Goal: Information Seeking & Learning: Learn about a topic

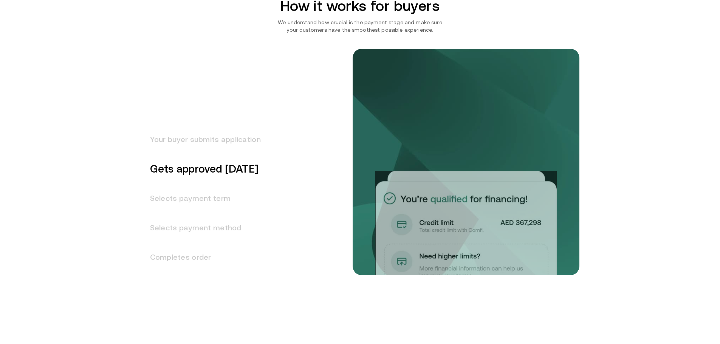
scroll to position [907, 0]
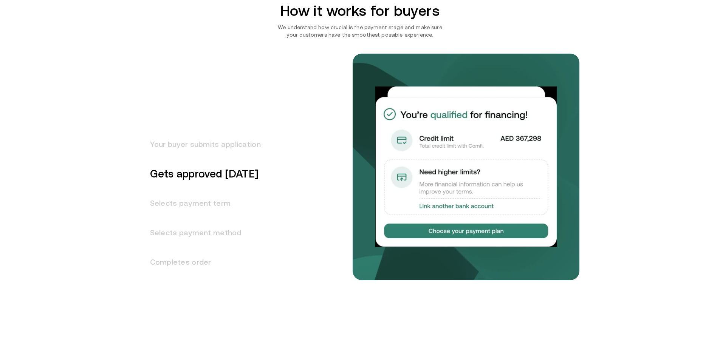
click at [186, 203] on h3 "Selects payment term" at bounding box center [201, 203] width 120 height 29
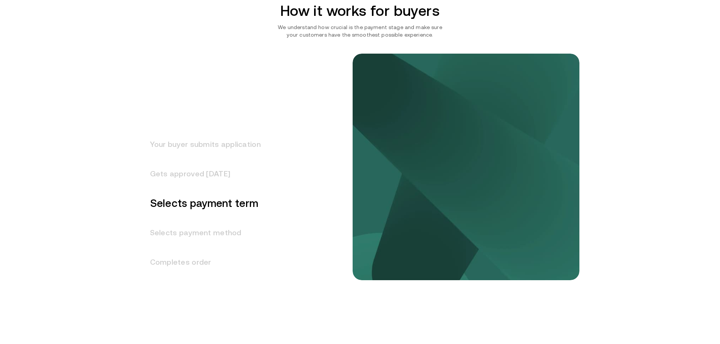
scroll to position [939, 0]
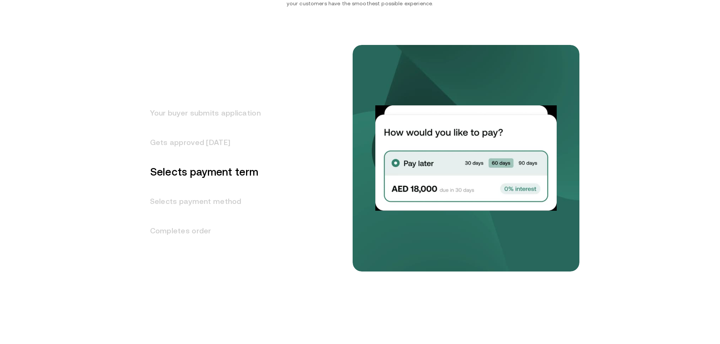
click at [214, 198] on h3 "Selects payment method" at bounding box center [201, 201] width 120 height 29
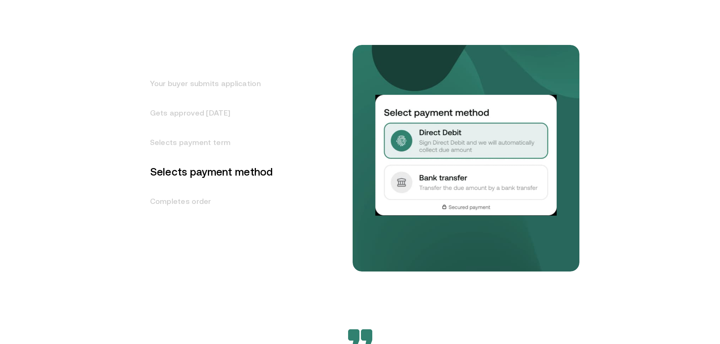
click at [191, 202] on h3 "Completes order" at bounding box center [207, 201] width 132 height 29
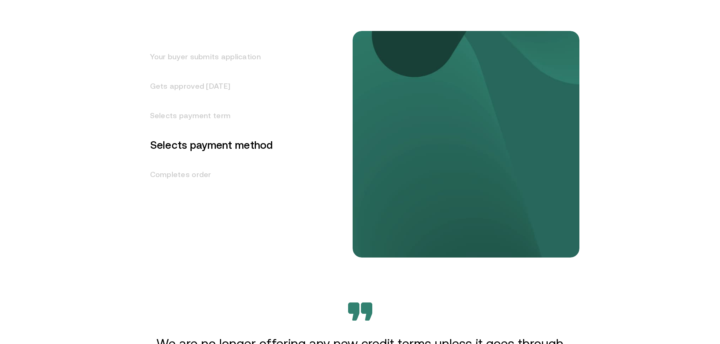
scroll to position [998, 0]
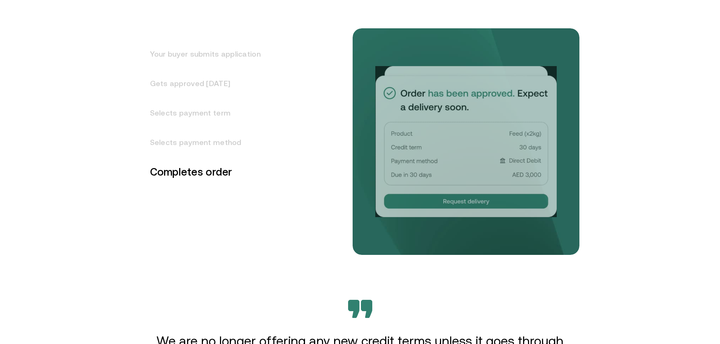
click at [192, 137] on h3 "Selects payment method" at bounding box center [201, 142] width 120 height 29
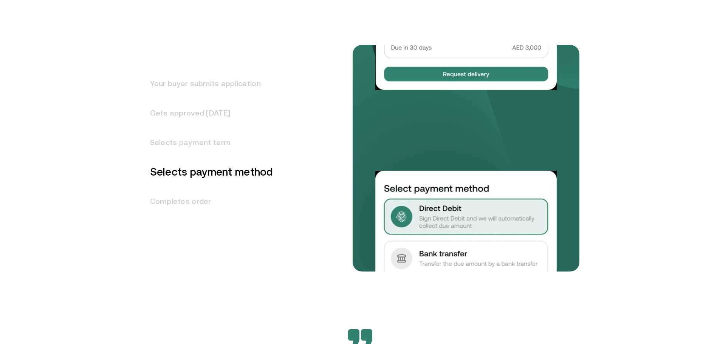
click at [195, 119] on h3 "Gets approved in 1 day" at bounding box center [207, 112] width 132 height 29
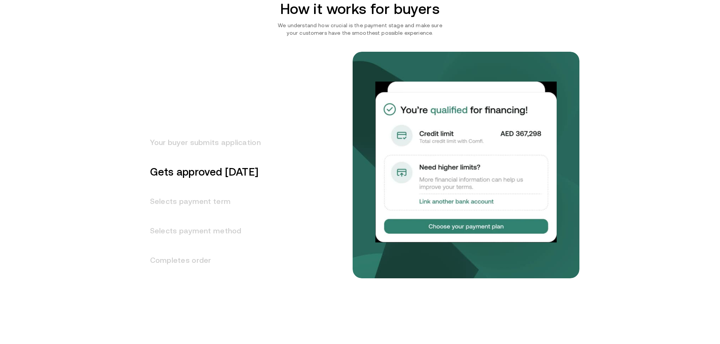
click at [194, 144] on h3 "Your buyer submits application" at bounding box center [201, 142] width 120 height 29
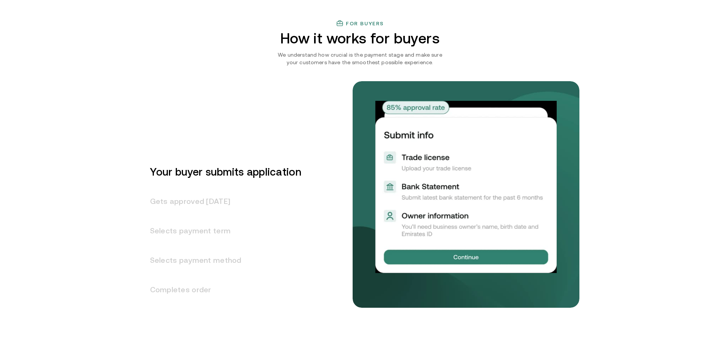
click at [189, 196] on h3 "Gets approved in 1 day" at bounding box center [221, 201] width 160 height 29
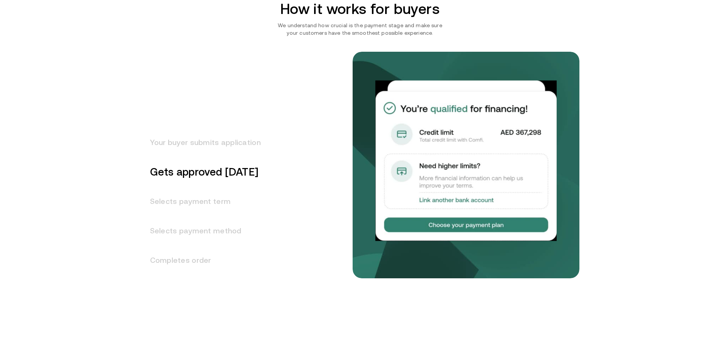
click at [183, 196] on h3 "Selects payment term" at bounding box center [201, 201] width 120 height 29
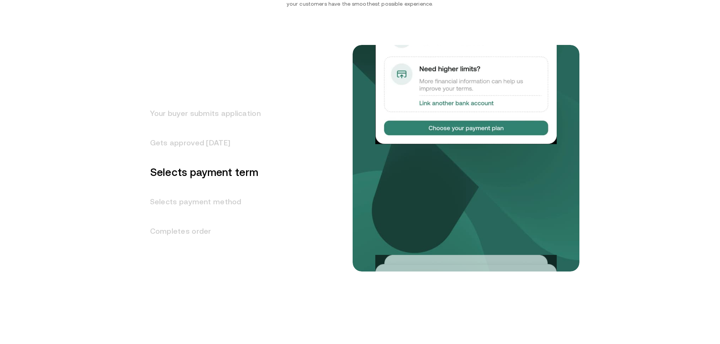
scroll to position [939, 0]
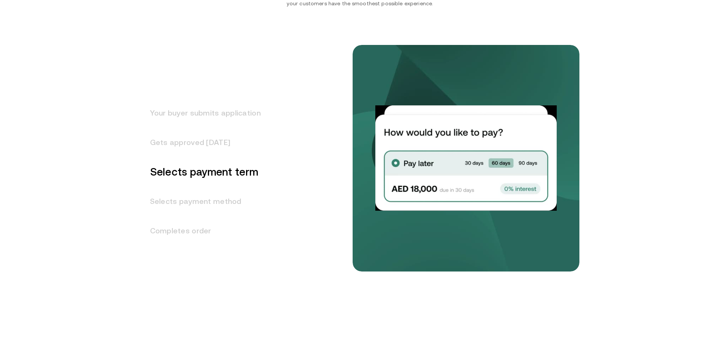
click at [215, 208] on h3 "Selects payment method" at bounding box center [201, 201] width 120 height 29
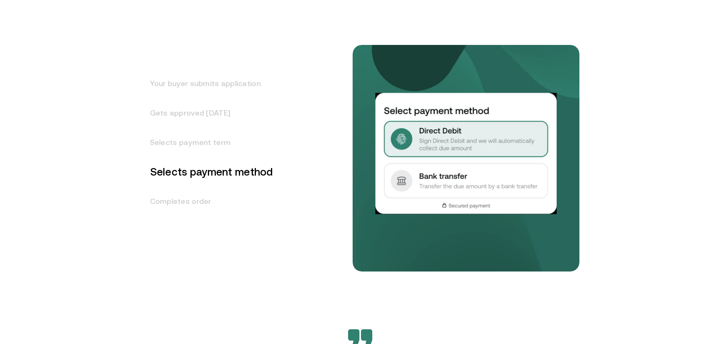
click at [203, 202] on h3 "Completes order" at bounding box center [207, 201] width 132 height 29
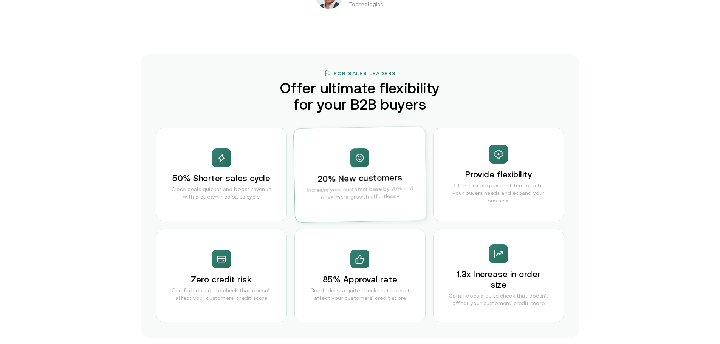
scroll to position [1414, 0]
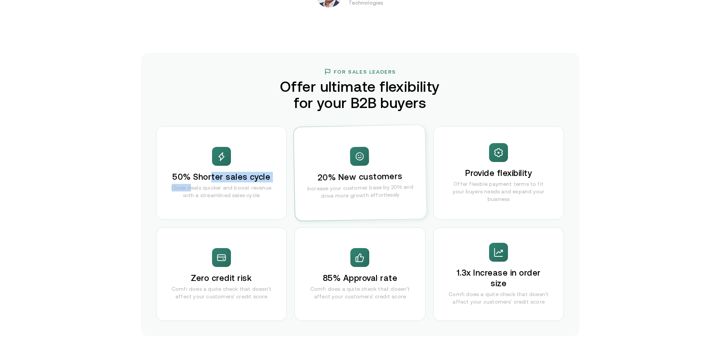
drag, startPoint x: 216, startPoint y: 170, endPoint x: 135, endPoint y: 209, distance: 90.3
click at [181, 191] on div "50% Shorter sales cycle Close deals quicker and boost revenue with a streamline…" at bounding box center [221, 173] width 131 height 94
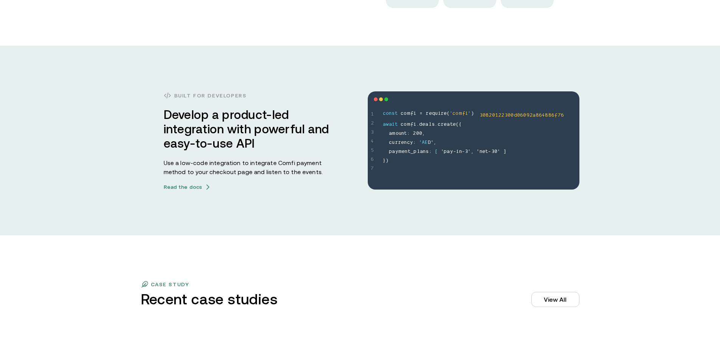
scroll to position [2094, 0]
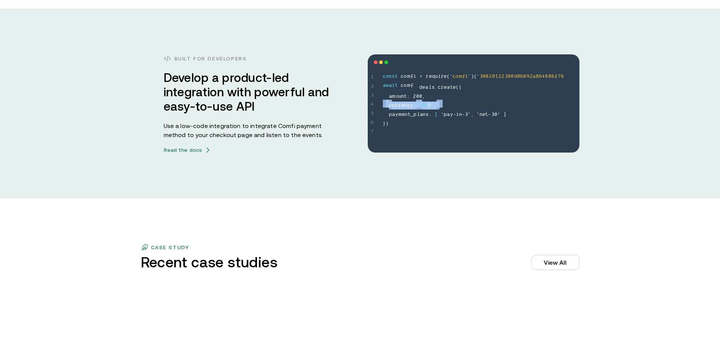
drag, startPoint x: 366, startPoint y: 113, endPoint x: 379, endPoint y: 84, distance: 31.8
click at [358, 116] on div "Built for developers Develop a product-led integration with powerful and easy-t…" at bounding box center [360, 103] width 454 height 99
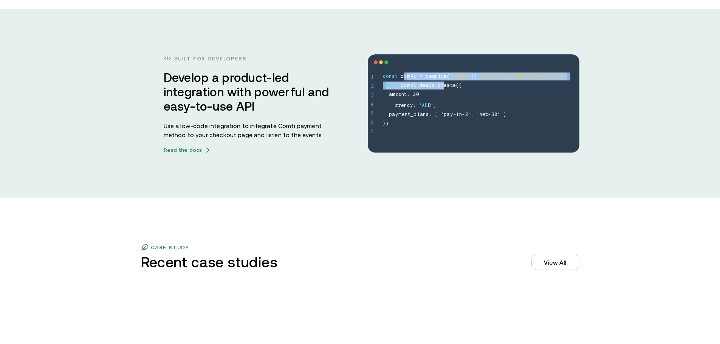
drag, startPoint x: 426, startPoint y: 68, endPoint x: 441, endPoint y: 88, distance: 24.6
click at [443, 87] on div "1 2 3 4 5 6 7 const comfi = require('comfi')('30820122300d06092a864886f76 await…" at bounding box center [474, 103] width 212 height 98
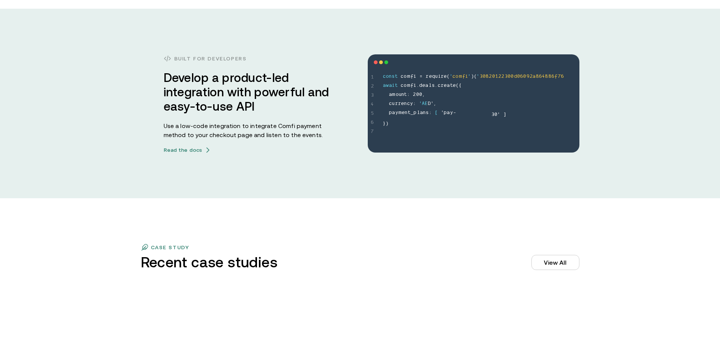
click at [399, 98] on span "o" at bounding box center [397, 95] width 3 height 9
click at [413, 109] on span "_" at bounding box center [412, 113] width 3 height 9
click at [412, 109] on span "p a y m e n t _ p l a n s :" at bounding box center [412, 113] width 46 height 9
click at [411, 109] on span "t" at bounding box center [409, 113] width 3 height 9
drag, startPoint x: 387, startPoint y: 120, endPoint x: 383, endPoint y: 117, distance: 5.4
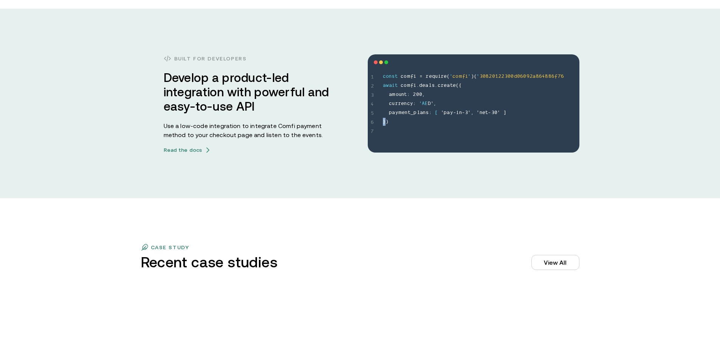
click at [383, 118] on div "1 2 3 4 5 6 7 const comfi = require('comfi')('30820122300d06092a864886f76 await…" at bounding box center [474, 103] width 212 height 98
click at [389, 123] on span ")" at bounding box center [387, 122] width 3 height 9
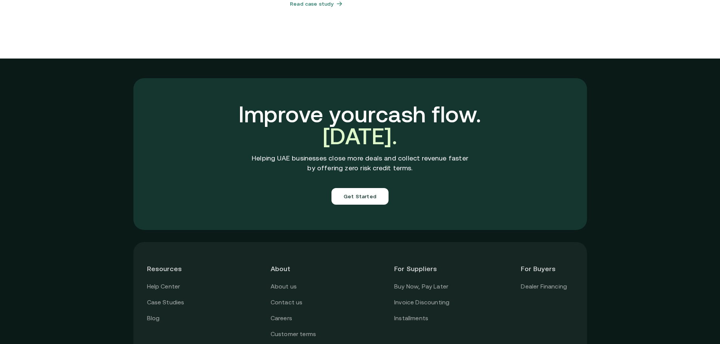
scroll to position [2653, 0]
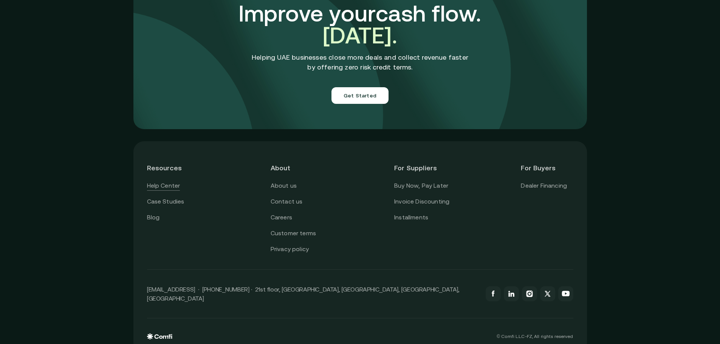
click at [157, 181] on link "Help Center" at bounding box center [163, 186] width 33 height 10
click at [163, 197] on link "Case Studies" at bounding box center [165, 202] width 37 height 10
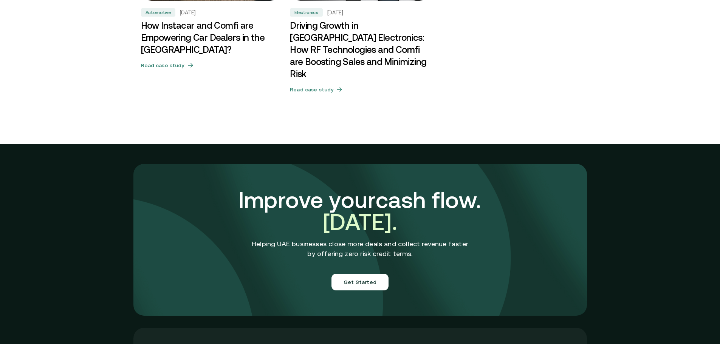
scroll to position [2615, 0]
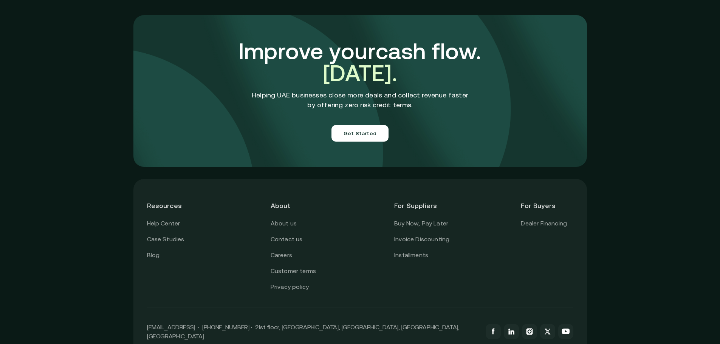
click at [160, 206] on header "Resources" at bounding box center [173, 206] width 52 height 26
click at [282, 219] on link "About us" at bounding box center [284, 224] width 26 height 10
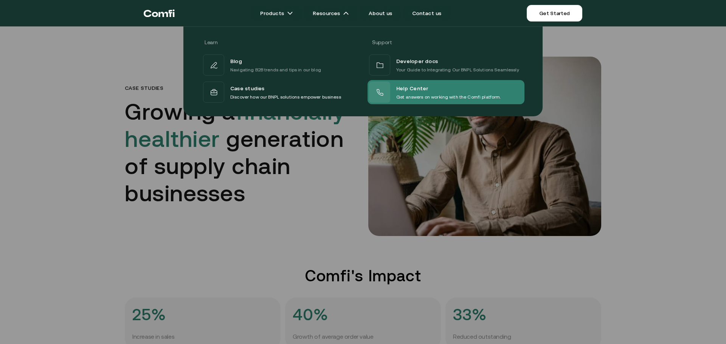
click at [402, 89] on span "Help Center" at bounding box center [412, 89] width 32 height 10
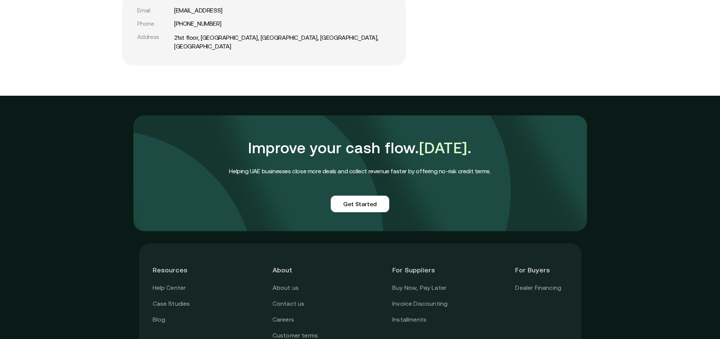
scroll to position [1845, 0]
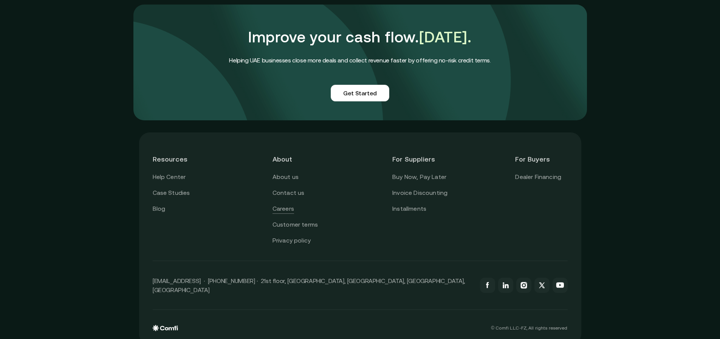
click at [284, 204] on link "Careers" at bounding box center [284, 209] width 22 height 10
click at [291, 220] on link "Customer terms" at bounding box center [295, 225] width 45 height 10
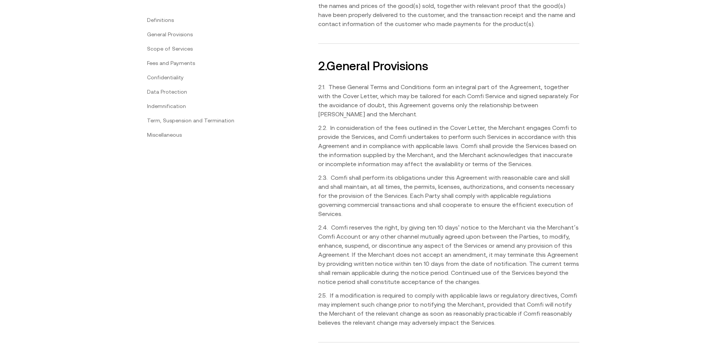
scroll to position [983, 0]
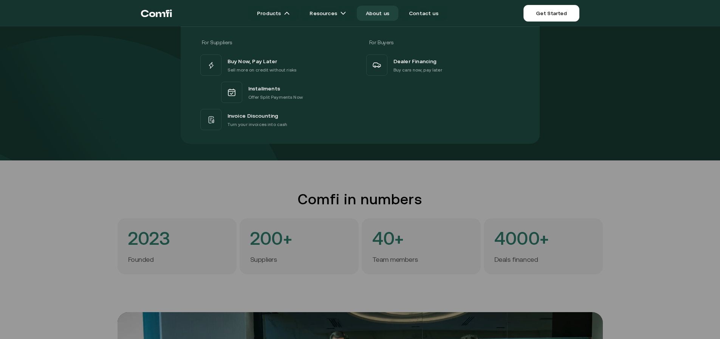
drag, startPoint x: 586, startPoint y: 143, endPoint x: 577, endPoint y: 146, distance: 10.4
click at [586, 143] on div "For Suppliers For Buyers Buy Now, Pay Later Sell more on credit without risks I…" at bounding box center [360, 82] width 720 height 123
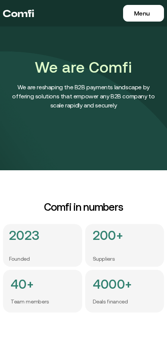
click at [134, 11] on button "Menu Close" at bounding box center [143, 13] width 41 height 17
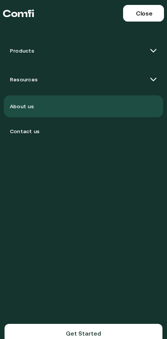
click at [82, 85] on div "Resources" at bounding box center [83, 80] width 159 height 26
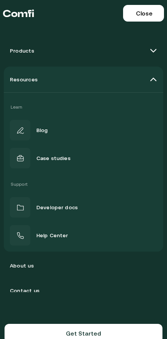
click at [117, 48] on div "Products" at bounding box center [83, 51] width 159 height 26
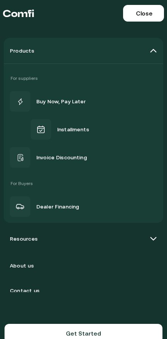
click at [148, 47] on div "Products" at bounding box center [83, 51] width 159 height 26
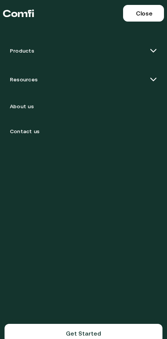
click at [159, 16] on button "Menu Close" at bounding box center [143, 13] width 41 height 17
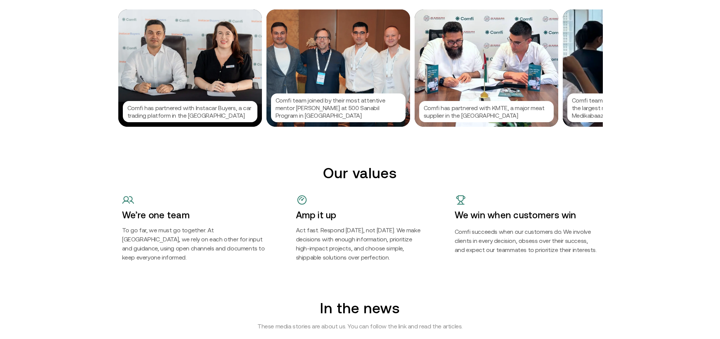
scroll to position [718, 0]
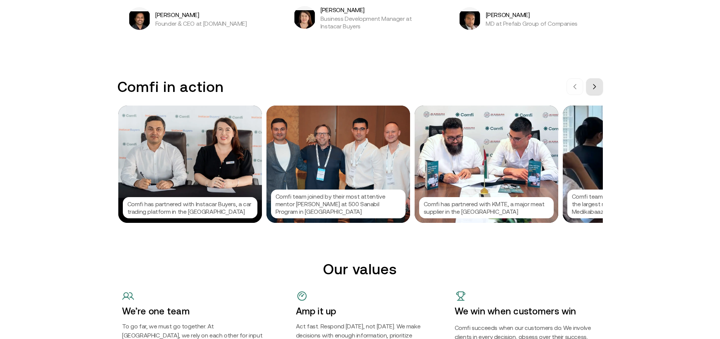
click at [598, 88] on icon at bounding box center [595, 87] width 6 height 6
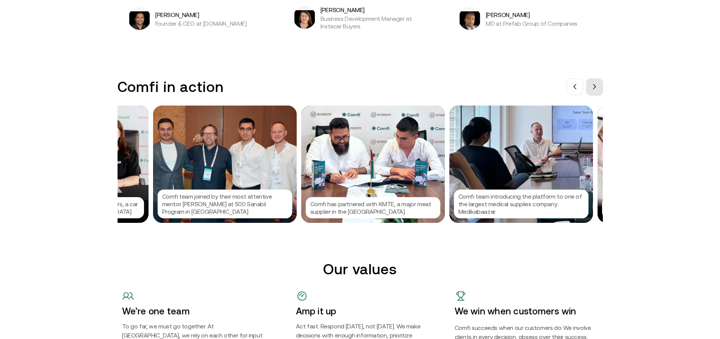
click at [598, 88] on icon at bounding box center [595, 87] width 6 height 6
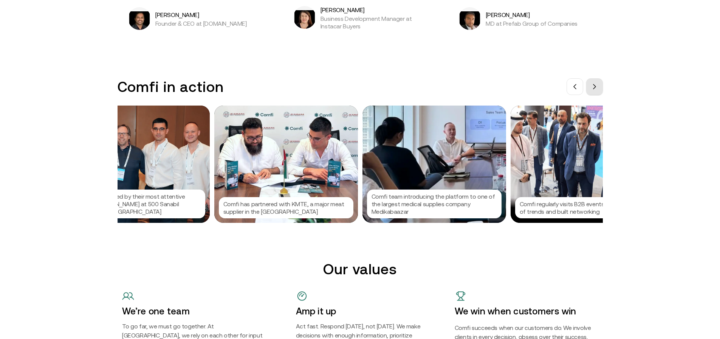
click at [598, 88] on icon at bounding box center [595, 87] width 6 height 6
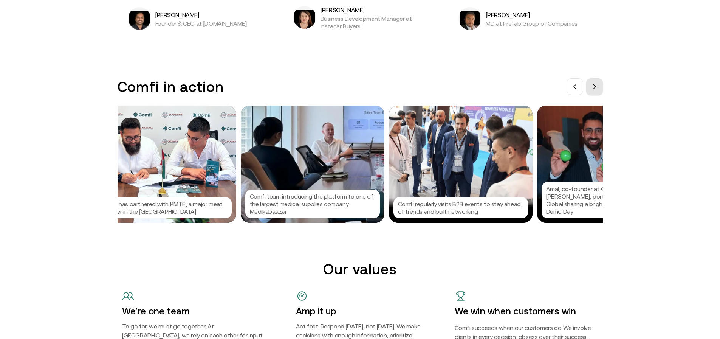
click at [598, 88] on icon at bounding box center [595, 87] width 6 height 6
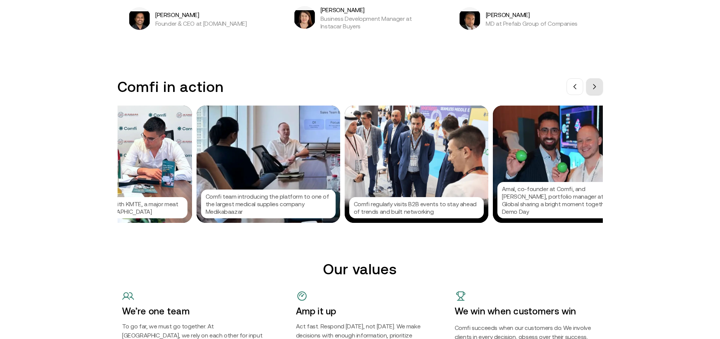
click at [598, 88] on icon at bounding box center [595, 87] width 6 height 6
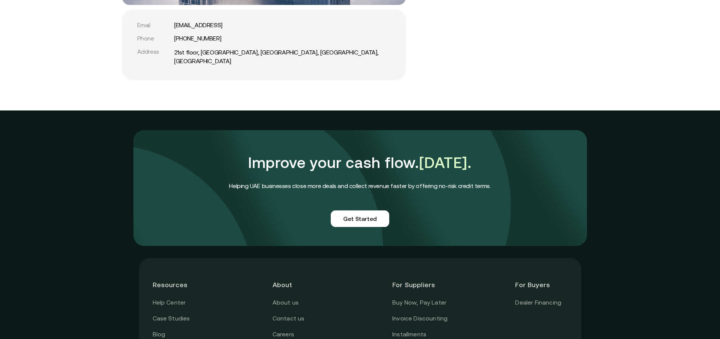
scroll to position [1815, 0]
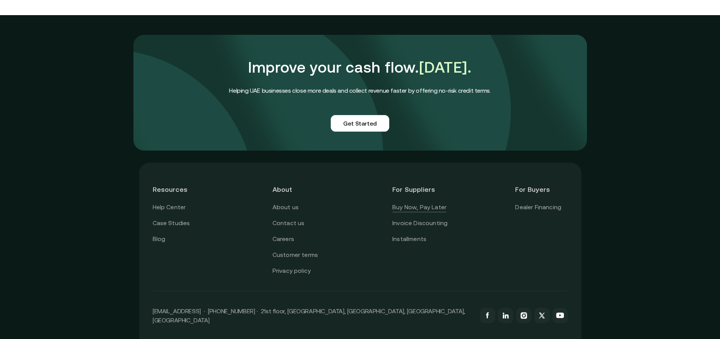
click at [415, 202] on link "Buy Now, Pay Later" at bounding box center [419, 207] width 54 height 10
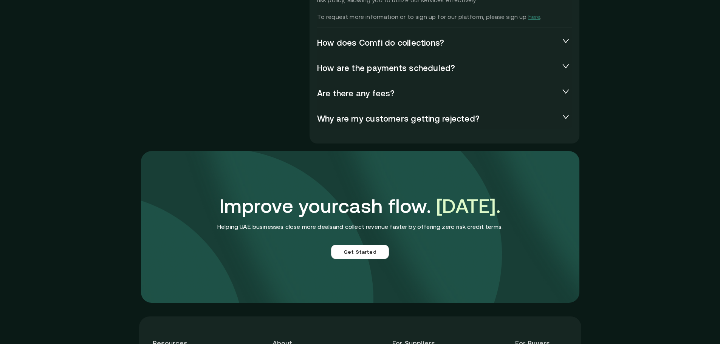
scroll to position [1588, 0]
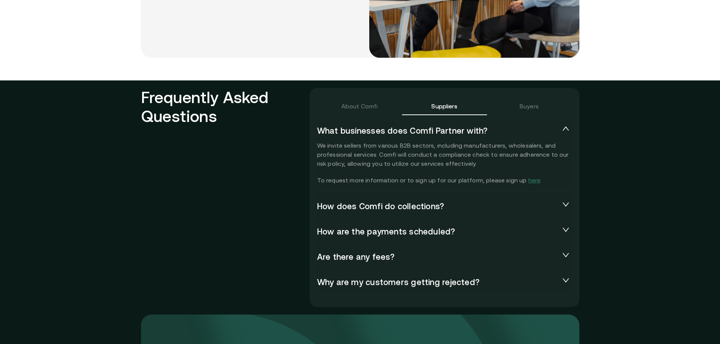
click at [386, 214] on div "How does Comfi do collections?" at bounding box center [444, 207] width 255 height 20
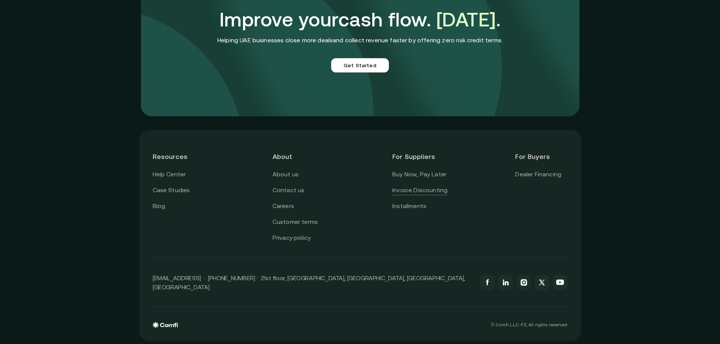
scroll to position [2007, 0]
click at [413, 189] on link "Invoice Discounting" at bounding box center [419, 190] width 55 height 10
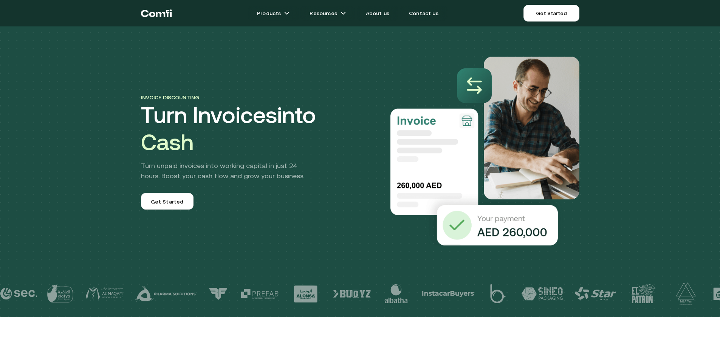
scroll to position [38, 0]
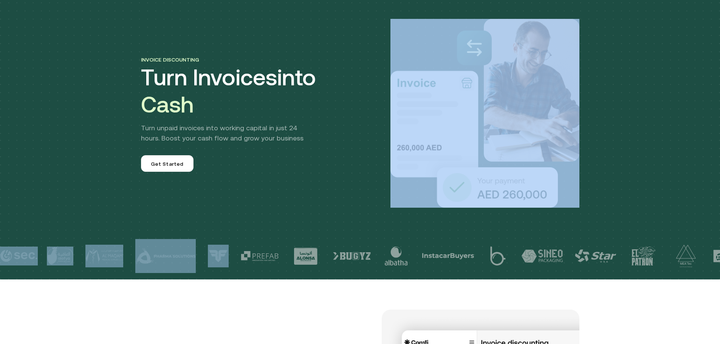
drag, startPoint x: 268, startPoint y: 195, endPoint x: 240, endPoint y: 214, distance: 34.3
click at [240, 214] on div "Invoice discounting Turn Invoices into Cash Turn unpaid invoices into working c…" at bounding box center [360, 121] width 720 height 318
click at [237, 210] on div "Invoice discounting Turn Invoices into Cash Turn unpaid invoices into working c…" at bounding box center [360, 121] width 720 height 318
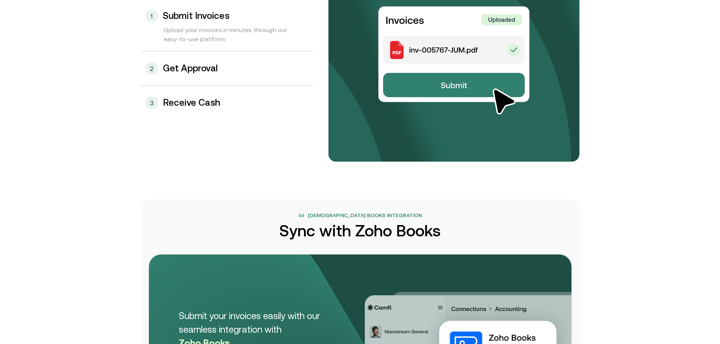
scroll to position [756, 0]
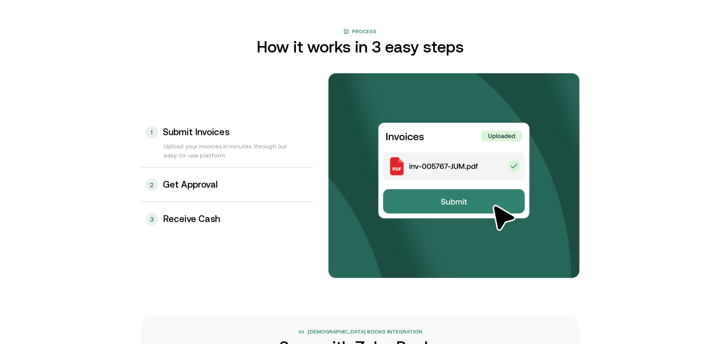
click at [172, 191] on div "2 Get Approval" at bounding box center [227, 185] width 172 height 34
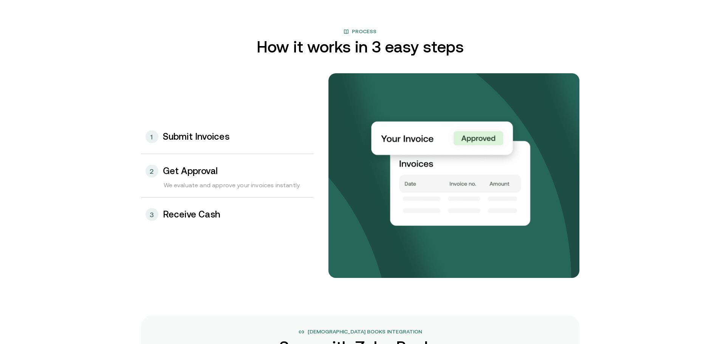
click at [168, 213] on h3 "Receive Cash" at bounding box center [192, 215] width 58 height 10
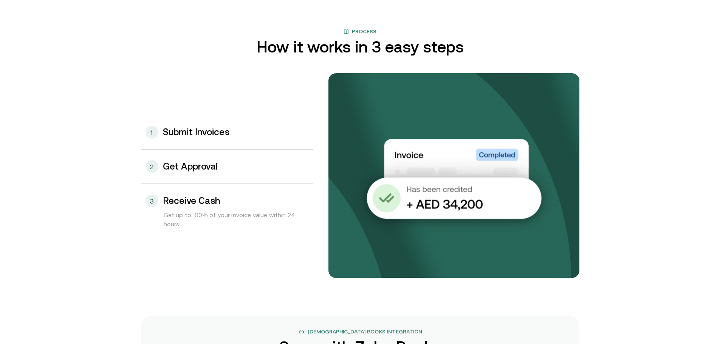
click at [195, 169] on h3 "Get Approval" at bounding box center [190, 167] width 55 height 10
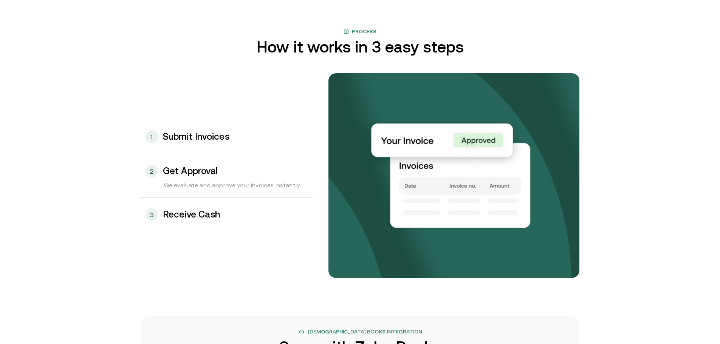
click at [193, 147] on div "1 Submit Invoices" at bounding box center [227, 137] width 172 height 34
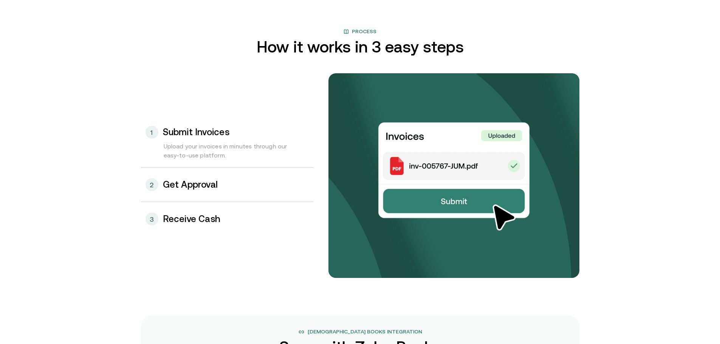
click at [202, 185] on h3 "Get Approval" at bounding box center [190, 185] width 55 height 10
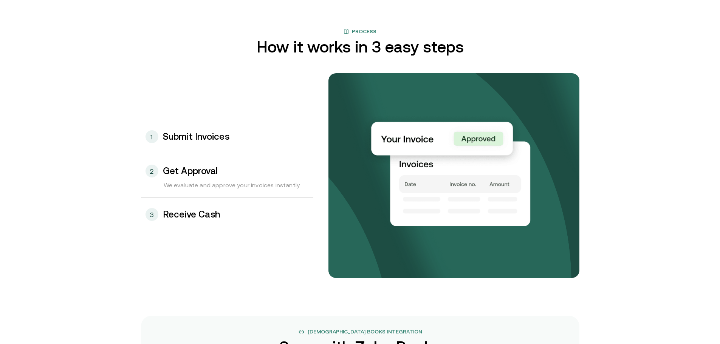
click at [182, 215] on h3 "Receive Cash" at bounding box center [192, 215] width 58 height 10
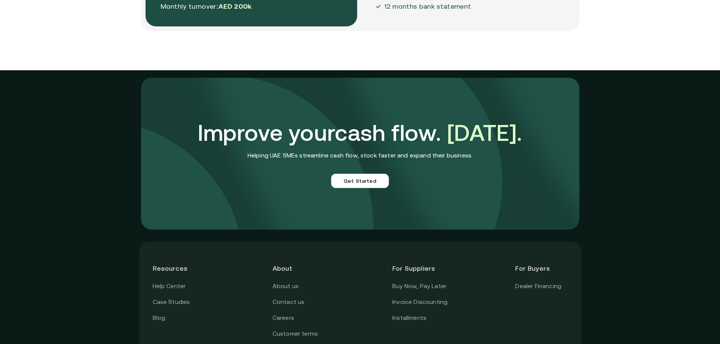
scroll to position [2042, 0]
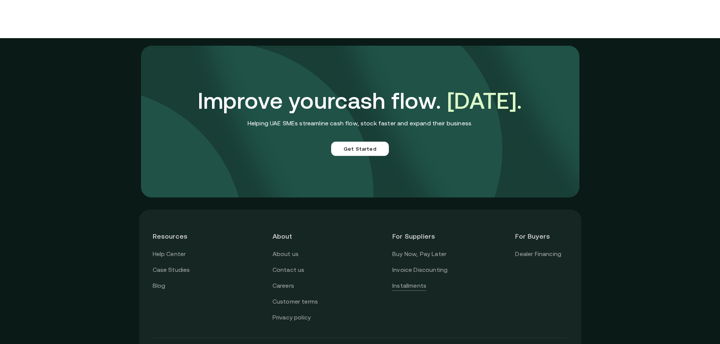
click at [409, 288] on link "Installments" at bounding box center [409, 286] width 34 height 10
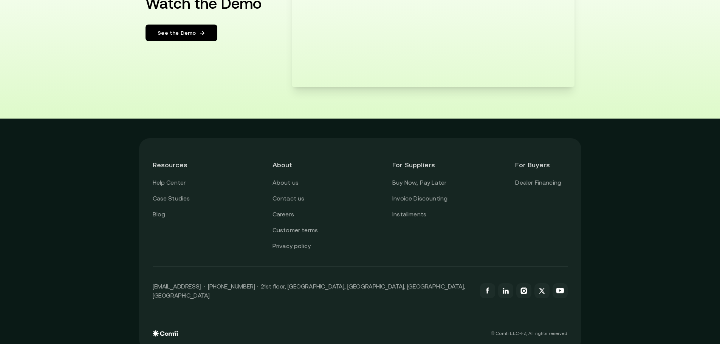
scroll to position [1425, 0]
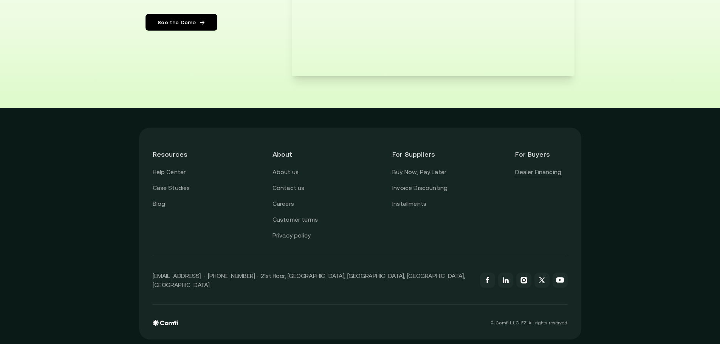
click at [524, 172] on link "Dealer Financing" at bounding box center [538, 173] width 46 height 10
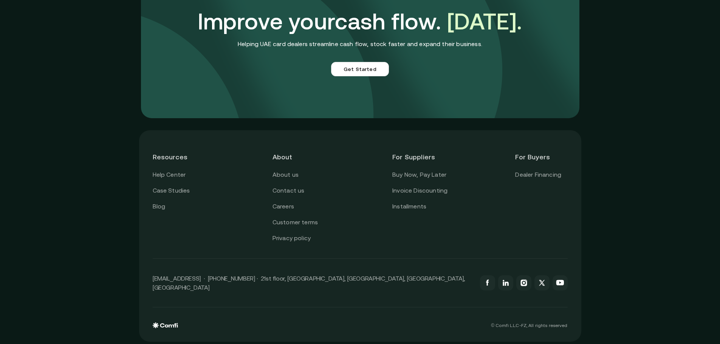
scroll to position [1820, 0]
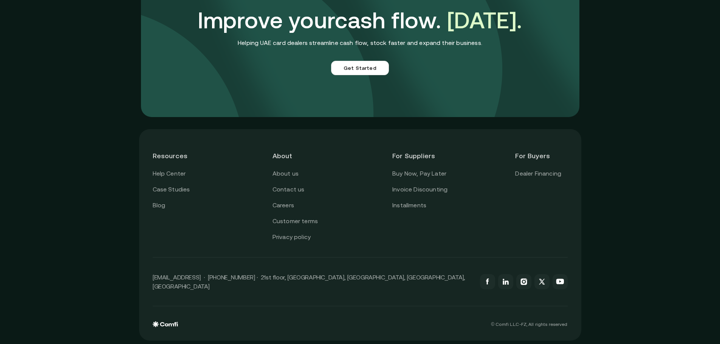
click at [281, 156] on header "About" at bounding box center [299, 156] width 52 height 26
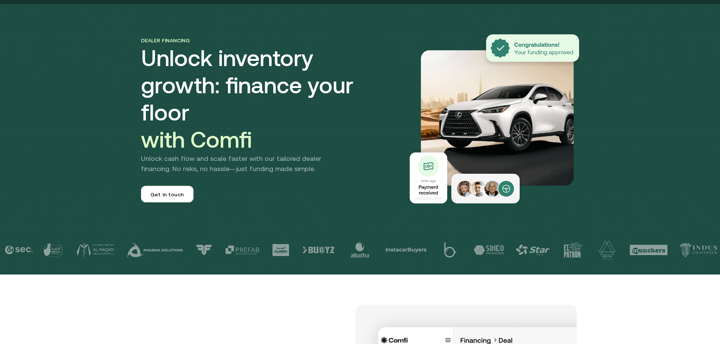
scroll to position [0, 0]
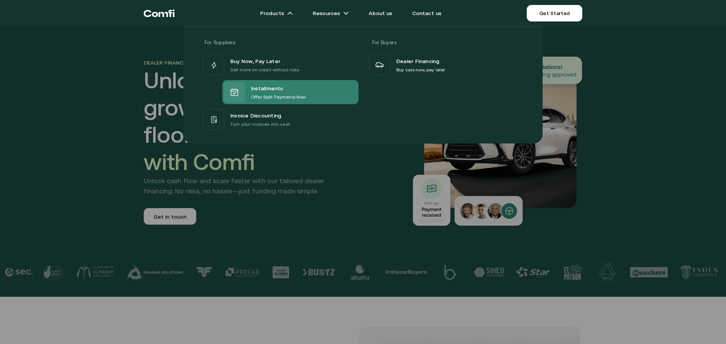
click at [262, 99] on p "Offer Split Payments Now" at bounding box center [278, 97] width 54 height 8
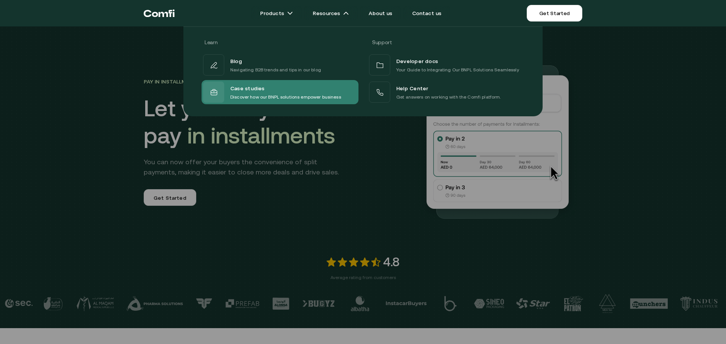
click at [255, 93] on p "Discover how our BNPL solutions empower business" at bounding box center [285, 97] width 111 height 8
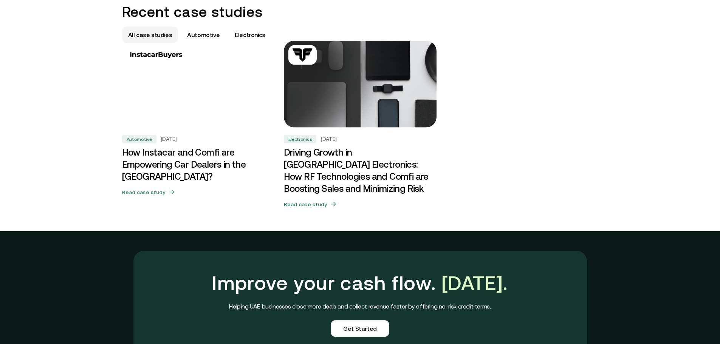
scroll to position [454, 0]
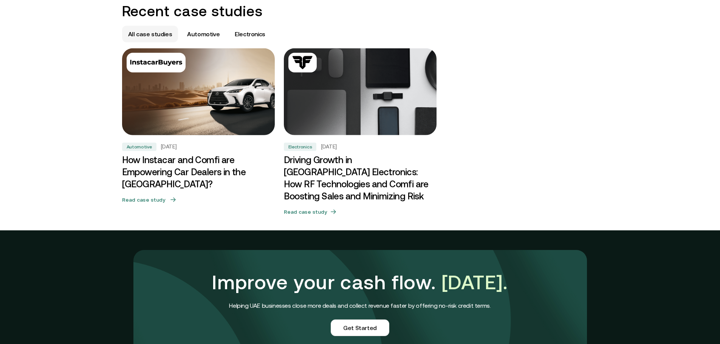
click at [150, 166] on h3 "How Instacar and Comfi are Empowering Car Dealers in the [GEOGRAPHIC_DATA]?" at bounding box center [198, 172] width 153 height 36
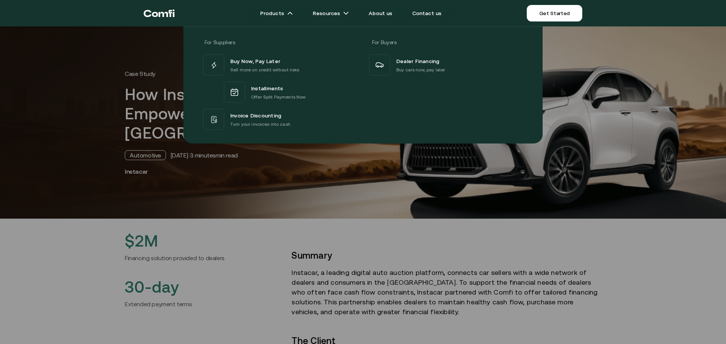
click at [155, 19] on icon "Return to the top of the Comfi home page" at bounding box center [159, 13] width 31 height 23
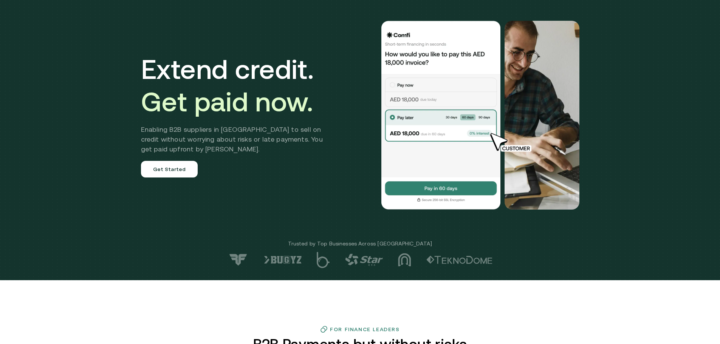
scroll to position [151, 0]
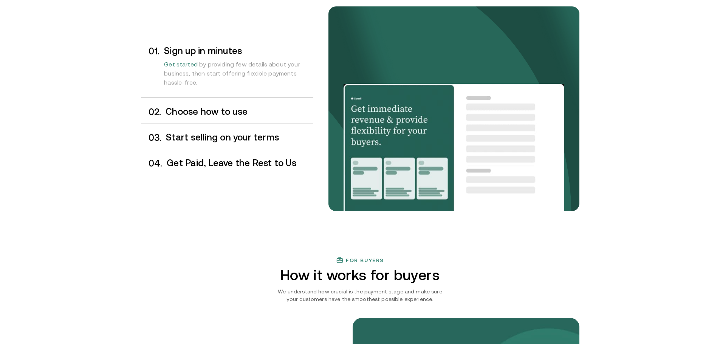
click at [209, 101] on div "0 2 . Choose how to use" at bounding box center [227, 112] width 172 height 22
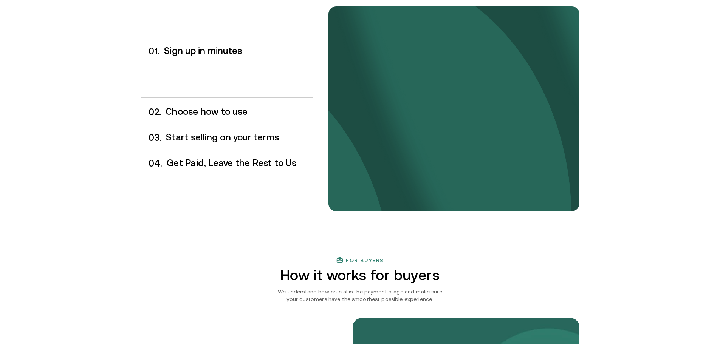
scroll to position [643, 0]
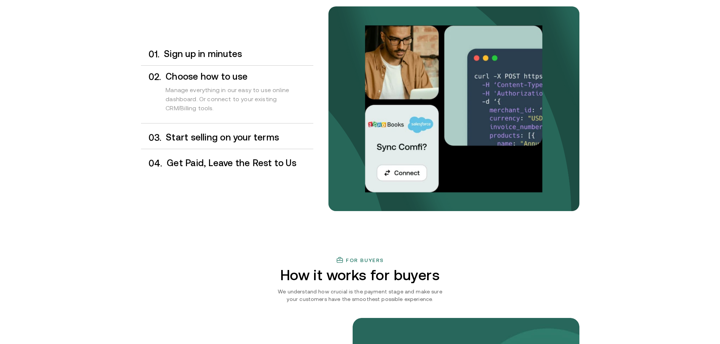
click at [199, 128] on div "0 3 . Start selling on your terms" at bounding box center [227, 138] width 172 height 22
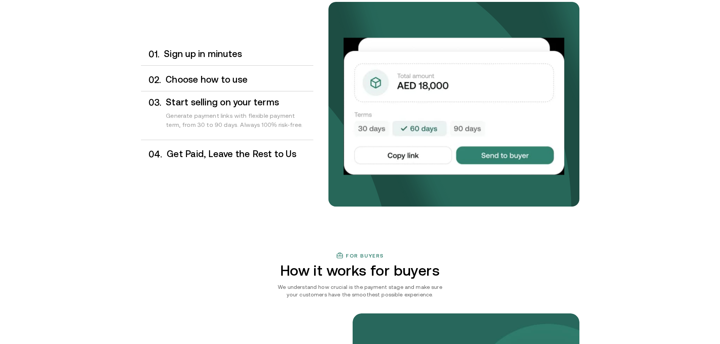
click at [216, 157] on h3 "Get Paid, Leave the Rest to Us" at bounding box center [240, 154] width 146 height 10
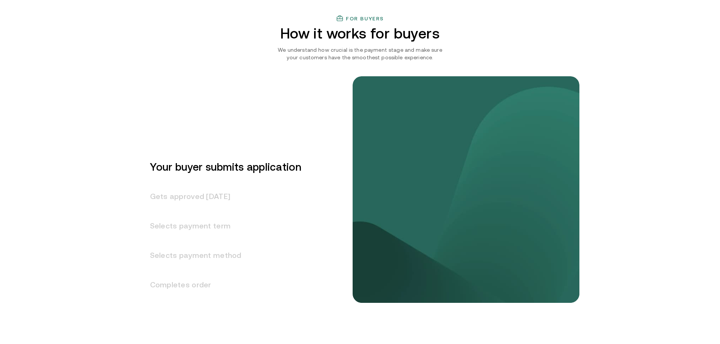
scroll to position [898, 0]
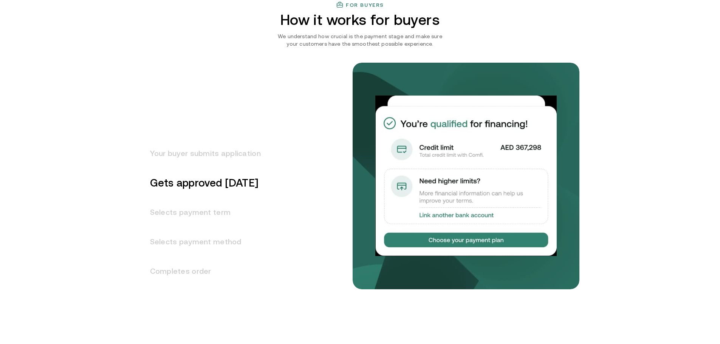
click at [192, 208] on h3 "Selects payment term" at bounding box center [201, 212] width 120 height 29
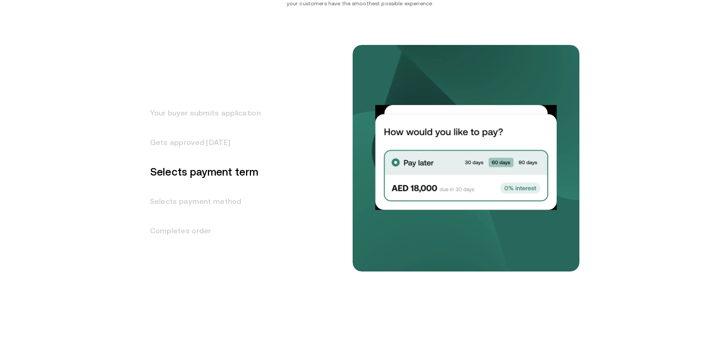
click at [189, 202] on h3 "Selects payment method" at bounding box center [201, 201] width 120 height 29
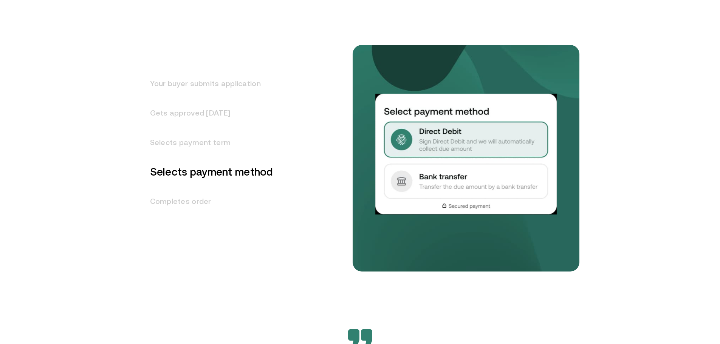
click at [182, 202] on h3 "Completes order" at bounding box center [207, 201] width 132 height 29
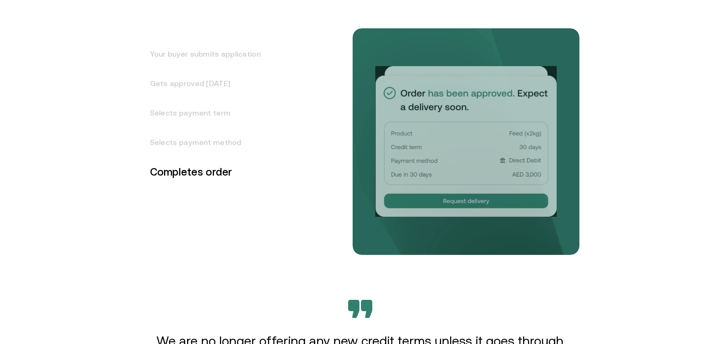
click at [183, 150] on h3 "Selects payment method" at bounding box center [201, 142] width 120 height 29
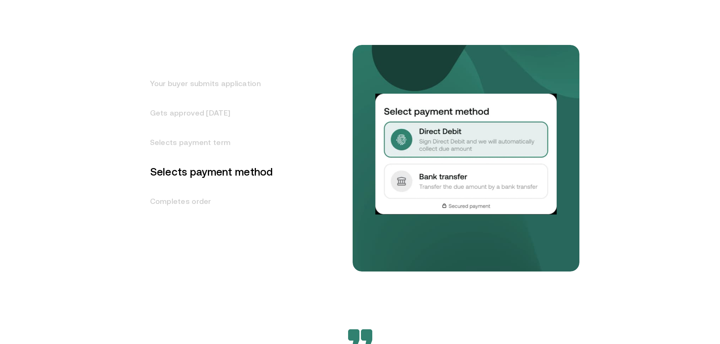
click at [180, 147] on h3 "Selects payment term" at bounding box center [207, 142] width 132 height 29
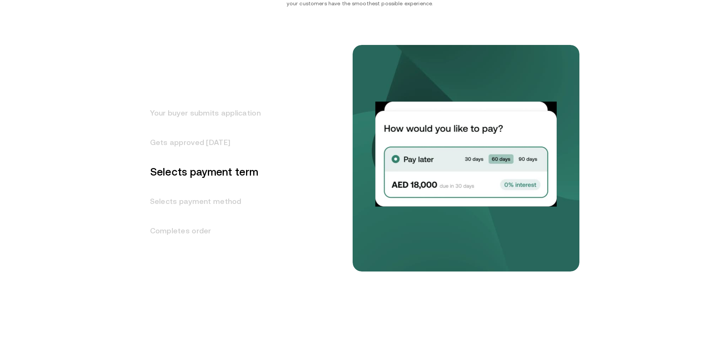
click at [190, 144] on h3 "Gets approved in 1 day" at bounding box center [201, 142] width 120 height 29
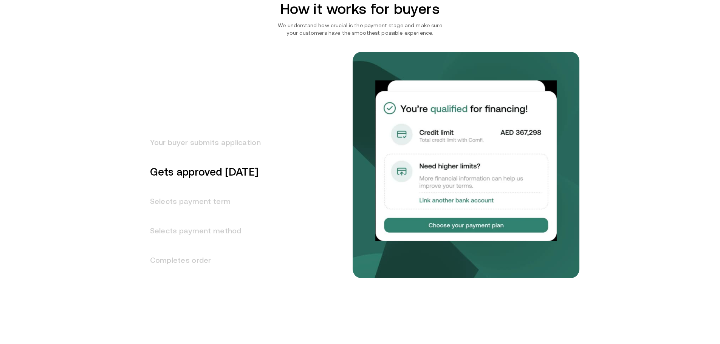
click at [193, 144] on h3 "Your buyer submits application" at bounding box center [201, 142] width 120 height 29
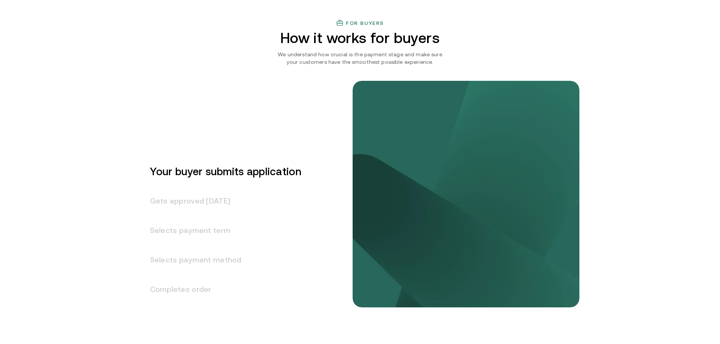
scroll to position [880, 0]
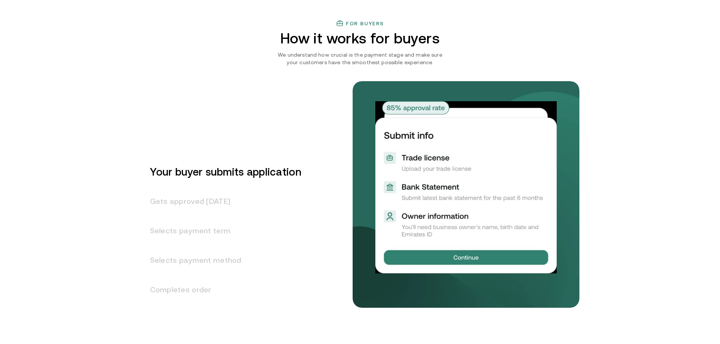
click at [190, 207] on h3 "Gets approved in 1 day" at bounding box center [221, 201] width 160 height 29
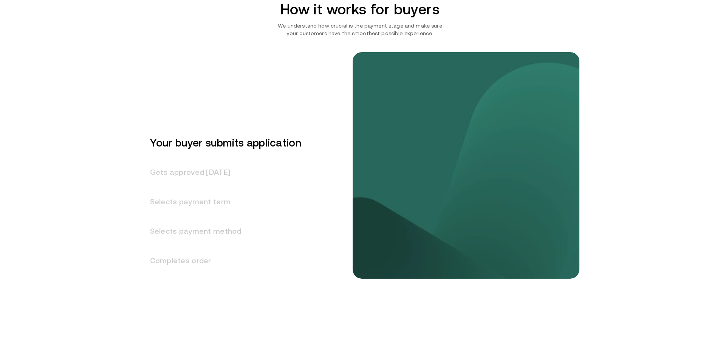
scroll to position [909, 0]
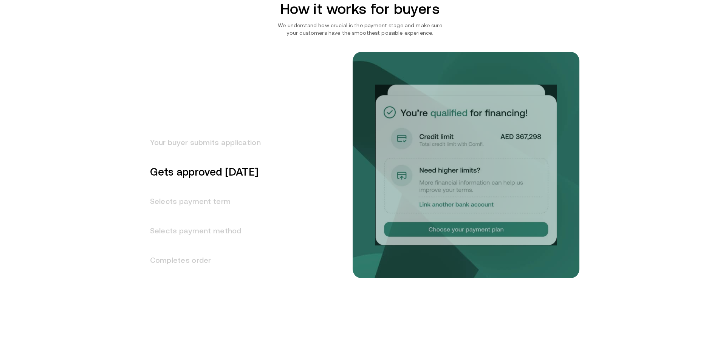
click at [193, 201] on h3 "Selects payment term" at bounding box center [201, 201] width 120 height 29
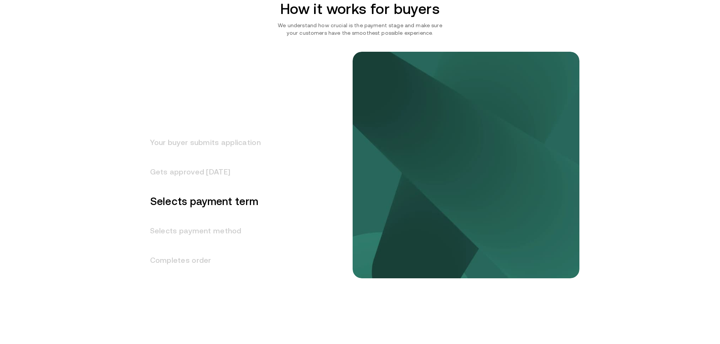
scroll to position [939, 0]
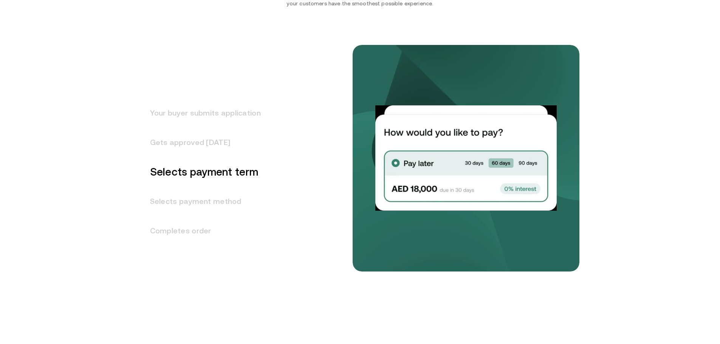
click at [185, 206] on h3 "Selects payment method" at bounding box center [201, 201] width 120 height 29
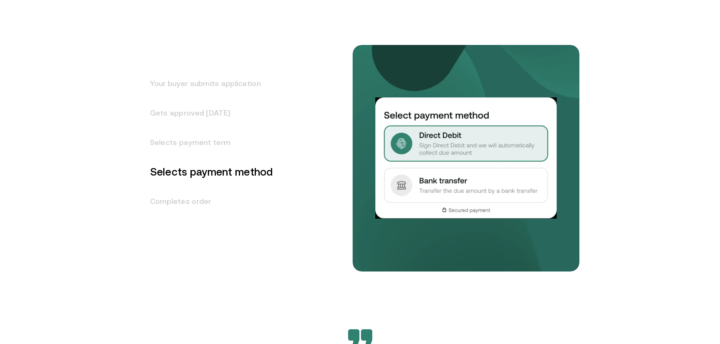
click at [187, 203] on h3 "Completes order" at bounding box center [207, 201] width 132 height 29
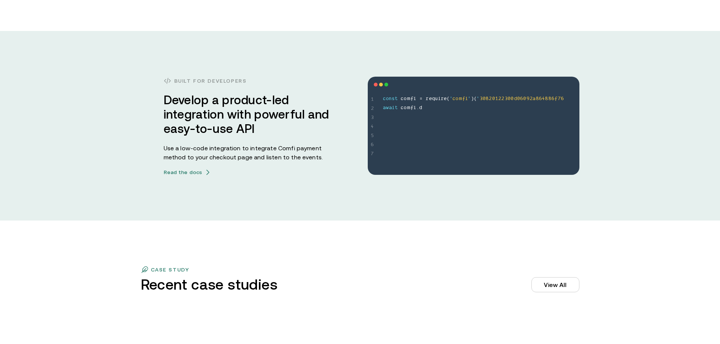
scroll to position [2058, 0]
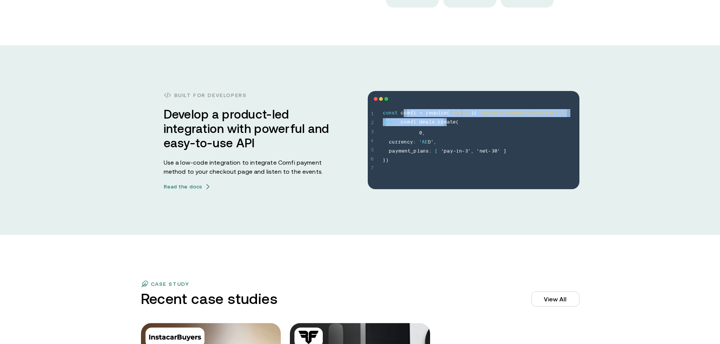
drag, startPoint x: 407, startPoint y: 111, endPoint x: 446, endPoint y: 135, distance: 46.4
click at [446, 131] on span "c o n s t c o m f i = r e q u i r e ( ' c o m f i ' ) ( ' 3 0 8 2 0 1 2 2 3 0 0…" at bounding box center [481, 136] width 197 height 54
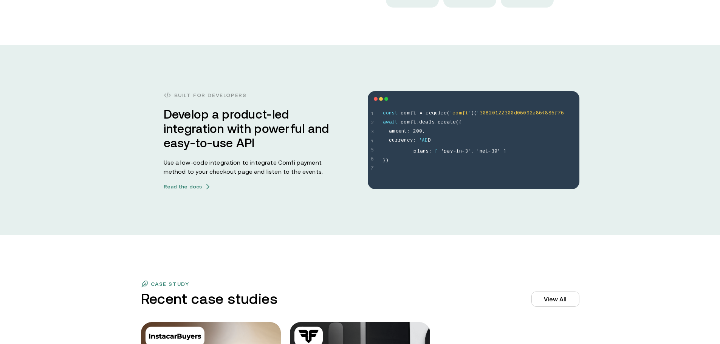
click at [402, 167] on div "1 2 3 4 5 6 7 const comfi = require('comfi')('30820122300d06092a864886f76 await…" at bounding box center [474, 140] width 212 height 98
drag, startPoint x: 349, startPoint y: 202, endPoint x: 332, endPoint y: 211, distance: 19.3
click at [348, 202] on div "Built for developers Develop a product-led integration with powerful and easy-t…" at bounding box center [360, 140] width 720 height 190
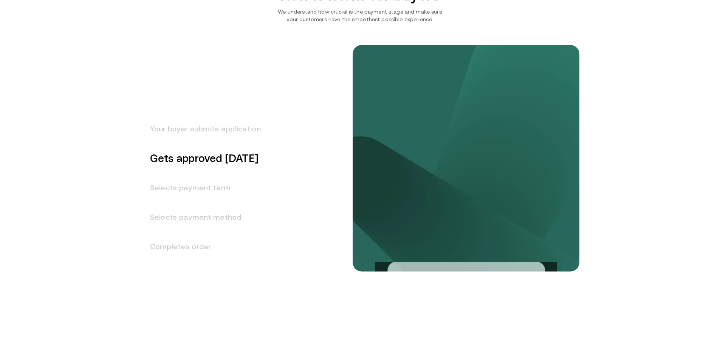
scroll to position [923, 0]
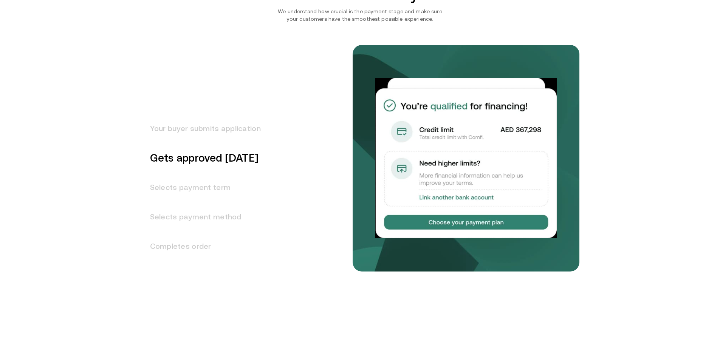
click at [105, 127] on div "For buyers How it works for buyers We understand how crucial is the payment sta…" at bounding box center [360, 153] width 720 height 354
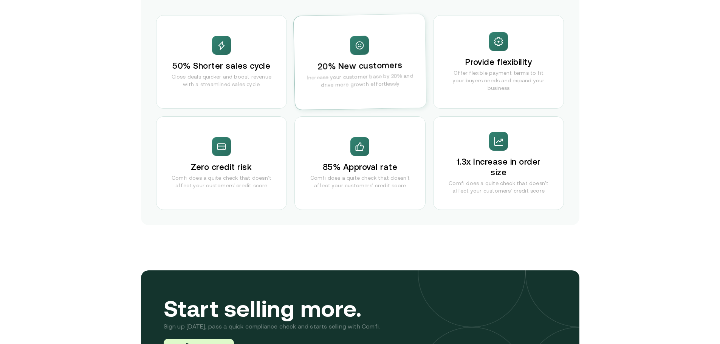
scroll to position [1528, 0]
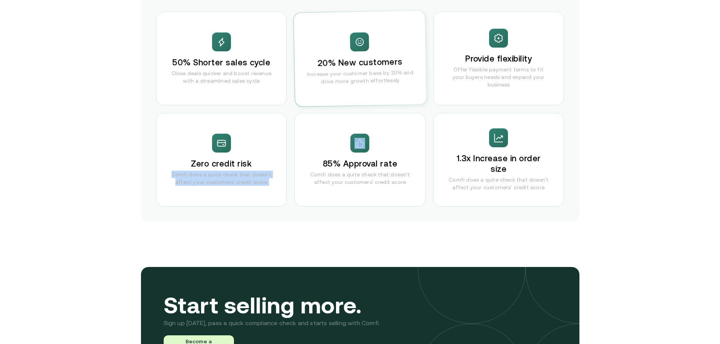
drag, startPoint x: 323, startPoint y: 142, endPoint x: 261, endPoint y: 149, distance: 62.8
click at [263, 149] on div "50% Shorter sales cycle Close deals quicker and boost revenue with a streamline…" at bounding box center [360, 109] width 408 height 195
click at [332, 165] on h3 "85% Approval rate" at bounding box center [360, 164] width 74 height 11
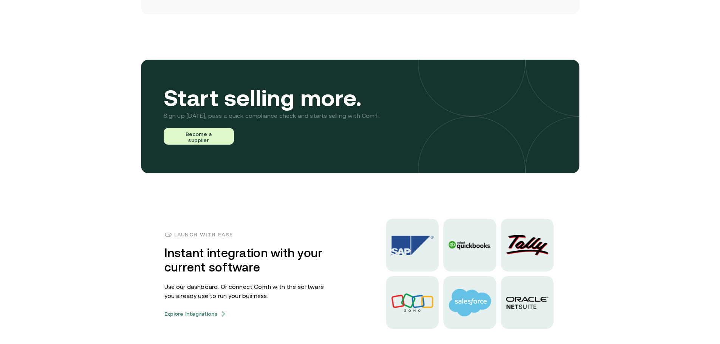
scroll to position [1755, 0]
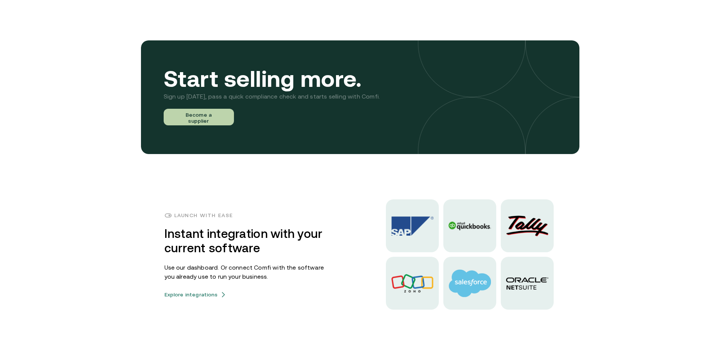
click at [197, 119] on button "Become a supplier" at bounding box center [199, 117] width 70 height 17
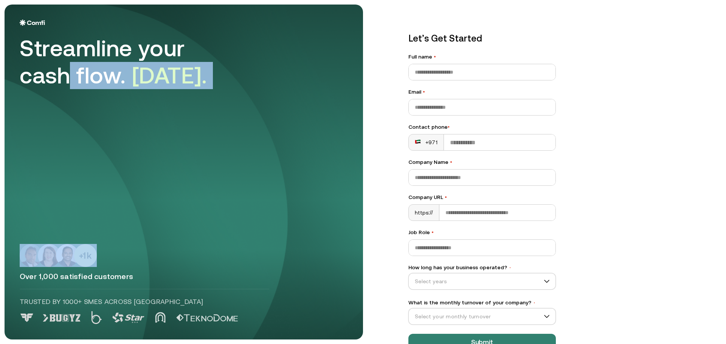
drag, startPoint x: 164, startPoint y: 99, endPoint x: 292, endPoint y: 214, distance: 171.1
click at [291, 214] on div "Streamline your cash flow. Today. Over 1,000 satisfied customers Trusted by 100…" at bounding box center [184, 172] width 328 height 305
click at [282, 190] on div "Streamline your cash flow. Today. Over 1,000 satisfied customers Trusted by 100…" at bounding box center [184, 172] width 328 height 305
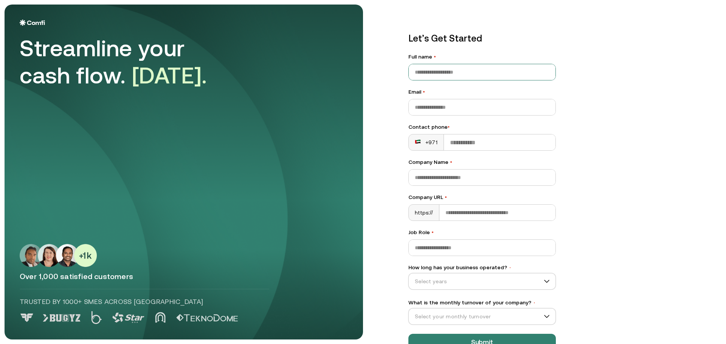
click at [433, 72] on input "Full name •" at bounding box center [482, 72] width 147 height 16
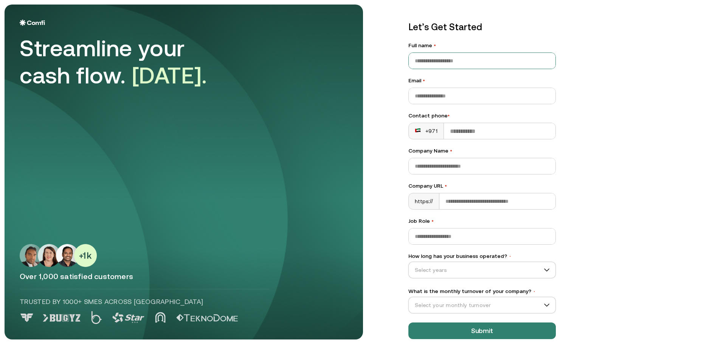
scroll to position [22, 0]
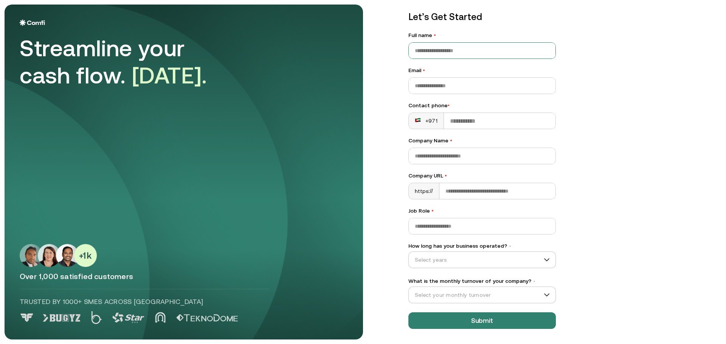
click at [487, 287] on div "What is the monthly turnover of your company? • Select your monthly turnover" at bounding box center [481, 291] width 147 height 26
click at [490, 296] on input "What is the monthly turnover of your company? •" at bounding box center [479, 295] width 140 height 11
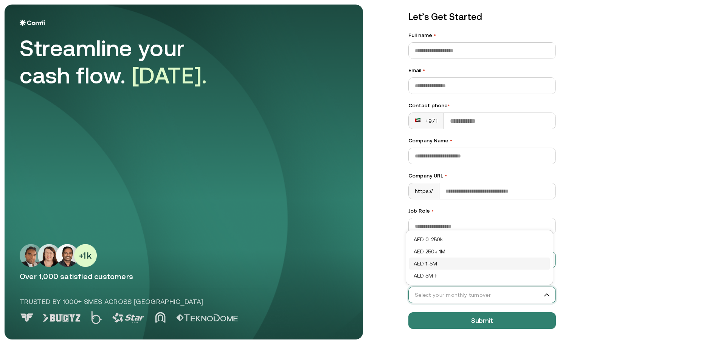
click at [428, 264] on div "AED 1-5M" at bounding box center [480, 264] width 132 height 8
drag, startPoint x: 429, startPoint y: 264, endPoint x: 424, endPoint y: 260, distance: 6.2
click at [428, 263] on input "How long has your business operated? •" at bounding box center [479, 259] width 140 height 11
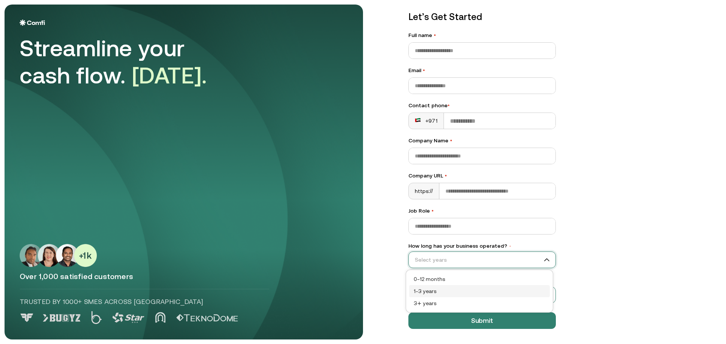
click at [438, 292] on div "1–3 years" at bounding box center [480, 291] width 132 height 8
click at [415, 236] on div "Let’s Get Started Full name • Email • Contact phone • +971 Company Name • Compa…" at bounding box center [481, 169] width 147 height 319
click at [413, 228] on input "Job Role •" at bounding box center [482, 227] width 147 height 16
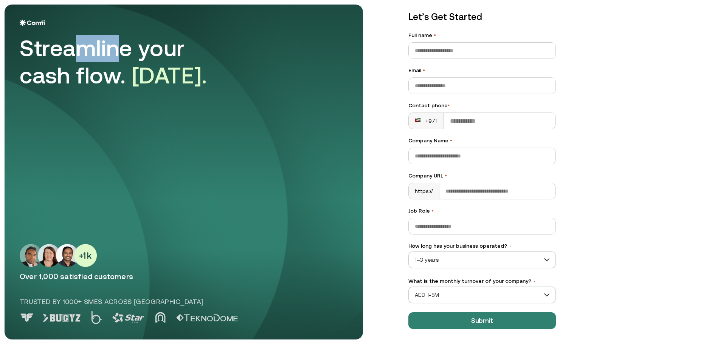
drag, startPoint x: 83, startPoint y: 56, endPoint x: 118, endPoint y: 59, distance: 35.3
click at [117, 58] on div "Streamline your cash flow. Today." at bounding box center [126, 62] width 212 height 54
click at [86, 74] on div "Streamline your cash flow. Today." at bounding box center [126, 62] width 212 height 54
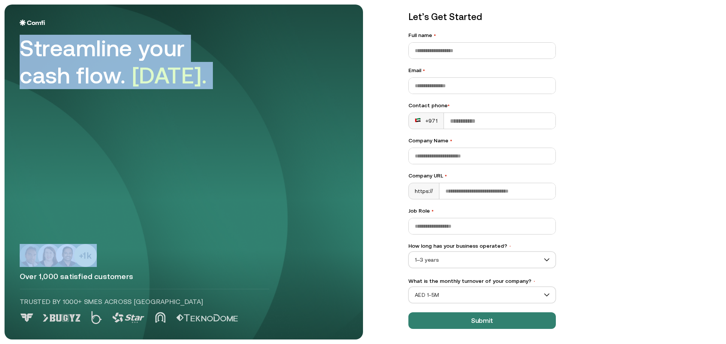
click at [85, 74] on div "Streamline your cash flow. Today." at bounding box center [126, 62] width 212 height 54
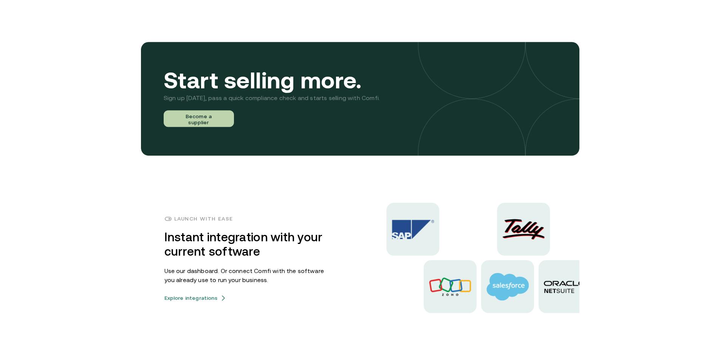
scroll to position [1755, 0]
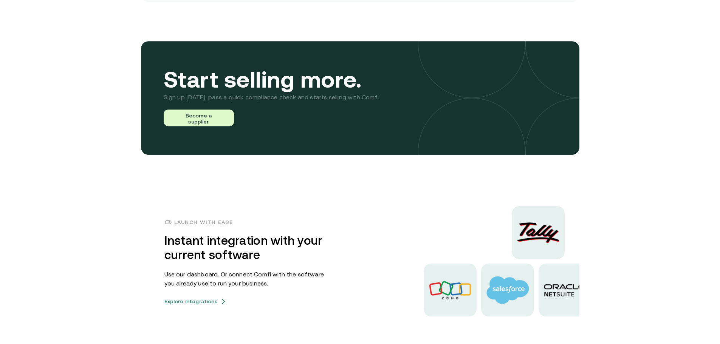
scroll to position [1755, 0]
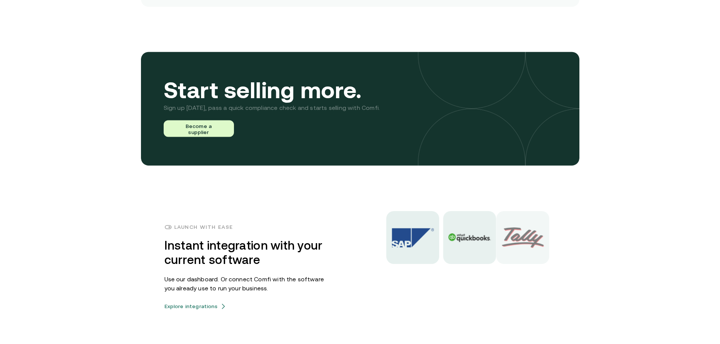
scroll to position [1754, 0]
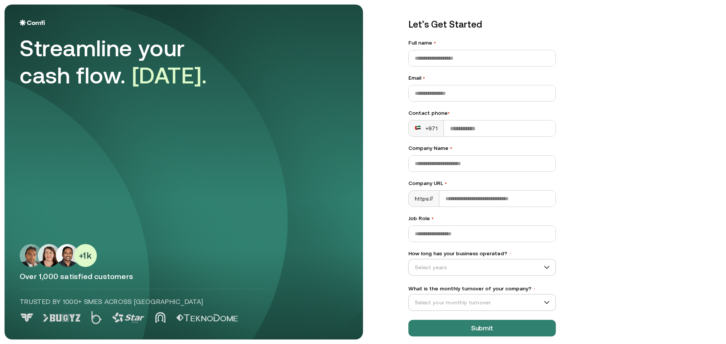
scroll to position [22, 0]
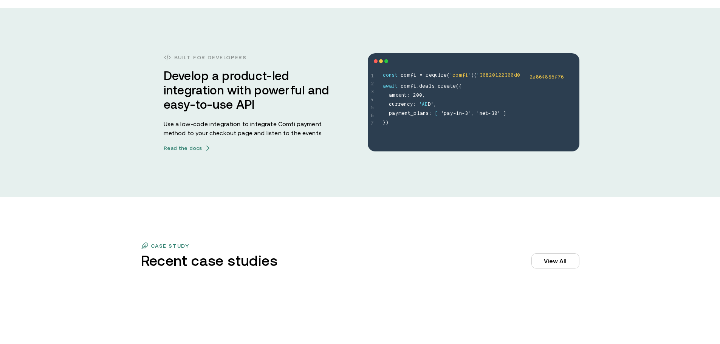
scroll to position [2096, 0]
drag, startPoint x: 467, startPoint y: 67, endPoint x: 389, endPoint y: 107, distance: 88.3
click at [405, 99] on div "Built for developers Develop a product-led integration with powerful and easy-t…" at bounding box center [360, 102] width 720 height 189
click at [382, 113] on div "1 2 3 4 5 6 7 const comfi = require('comfi')('30820122300d06092a864886f76 await…" at bounding box center [474, 102] width 212 height 98
click at [374, 116] on div "1 2 3 4 5 6 7 const comfi = require('comfi')('30820122300d06092a864886f76 await…" at bounding box center [474, 102] width 212 height 98
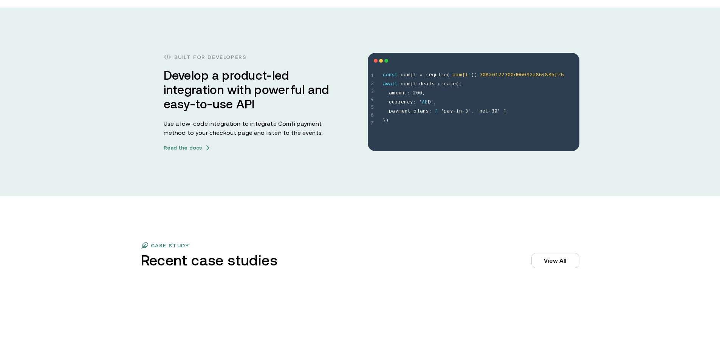
click at [374, 112] on div "1 2 3 4 5 6 7" at bounding box center [372, 97] width 3 height 56
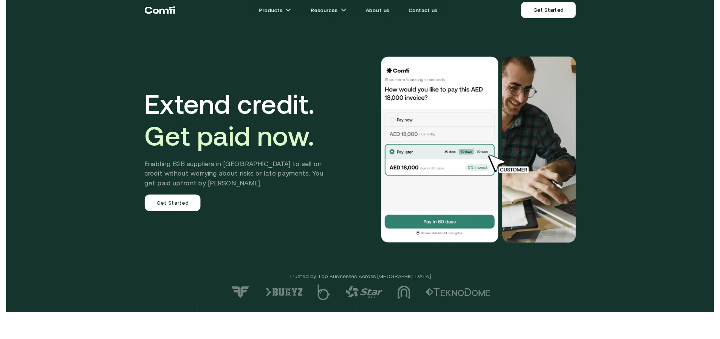
scroll to position [0, 0]
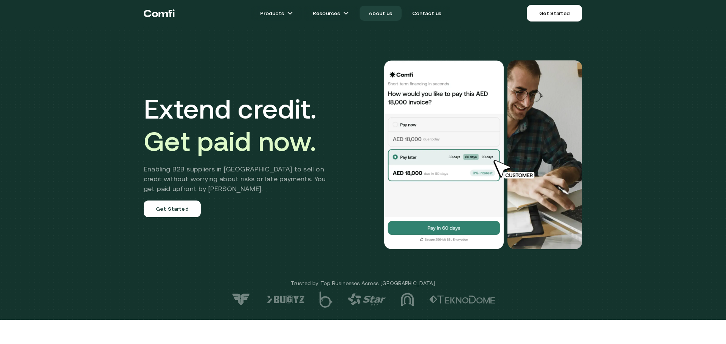
click at [393, 7] on link "About us" at bounding box center [381, 13] width 42 height 15
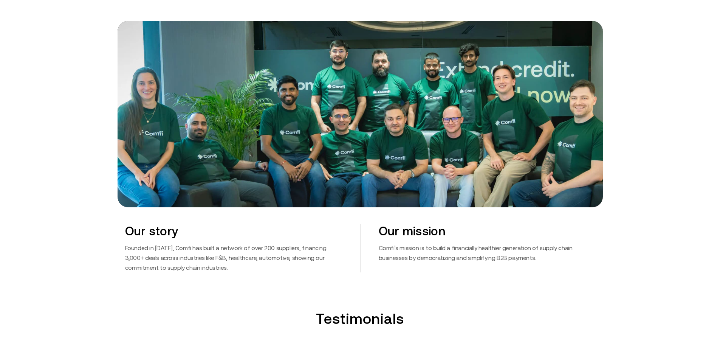
scroll to position [302, 0]
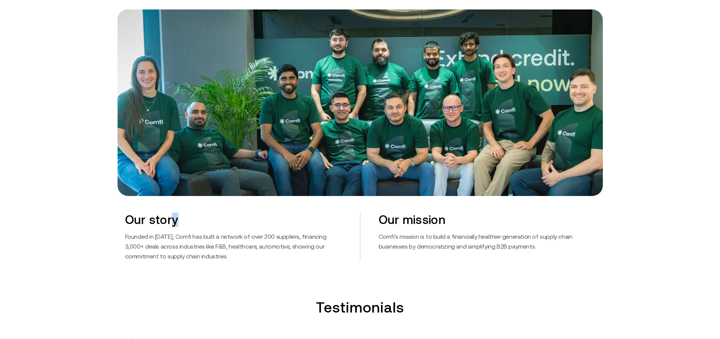
drag, startPoint x: 177, startPoint y: 223, endPoint x: 230, endPoint y: 220, distance: 52.3
click at [226, 220] on h2 "Our story" at bounding box center [233, 220] width 217 height 14
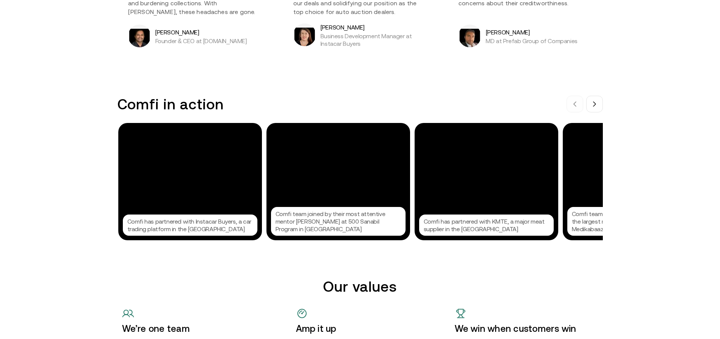
scroll to position [718, 0]
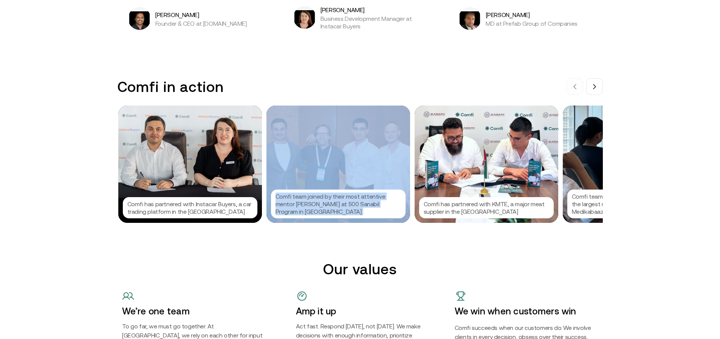
drag, startPoint x: 382, startPoint y: 167, endPoint x: 282, endPoint y: 187, distance: 102.2
click at [273, 189] on div "Comfi has partnered with Instacar Buyers, a car trading platform in the UAE Com…" at bounding box center [360, 163] width 484 height 117
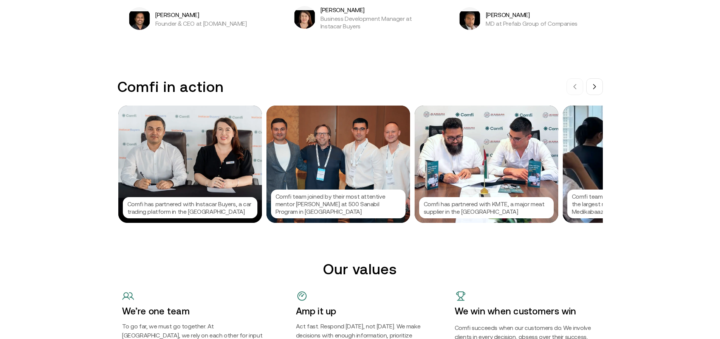
click at [529, 71] on div "We are Comfi We are reshaping the B2B payments landscape by offering solutions …" at bounding box center [360, 231] width 720 height 1898
click at [598, 93] on button at bounding box center [594, 86] width 17 height 17
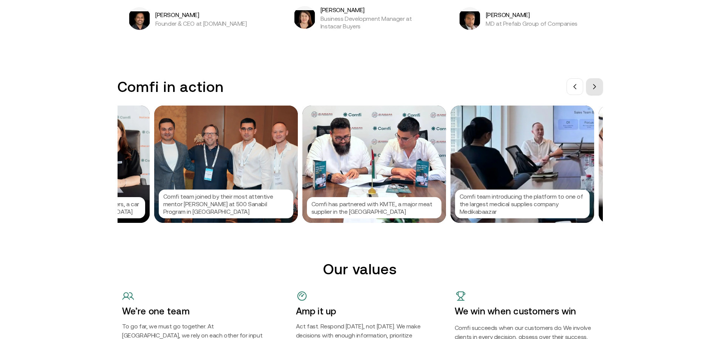
click at [598, 92] on button at bounding box center [594, 86] width 17 height 17
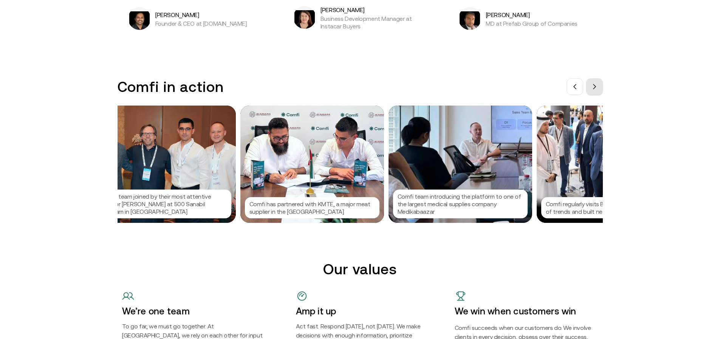
click at [598, 92] on button at bounding box center [594, 86] width 17 height 17
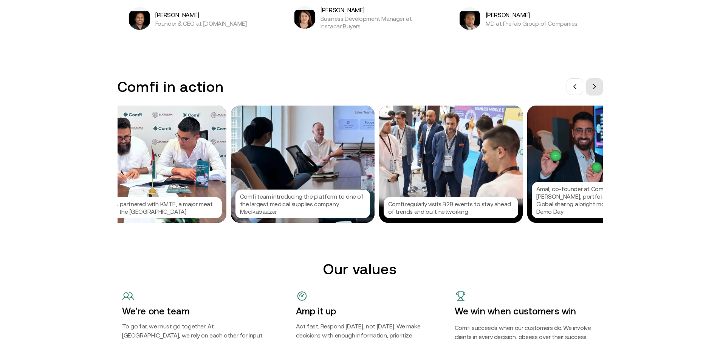
click at [598, 92] on button at bounding box center [594, 86] width 17 height 17
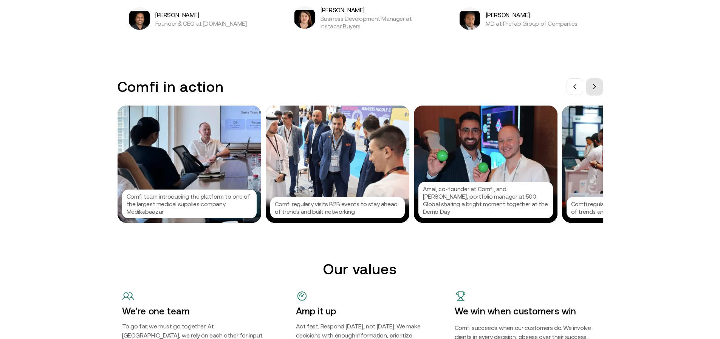
click at [598, 92] on button at bounding box center [594, 86] width 17 height 17
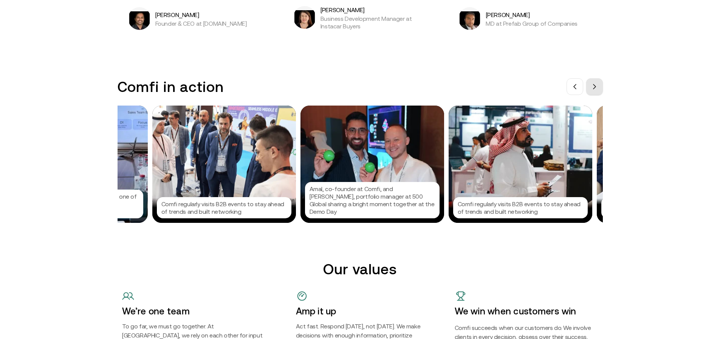
click at [598, 92] on button at bounding box center [594, 86] width 17 height 17
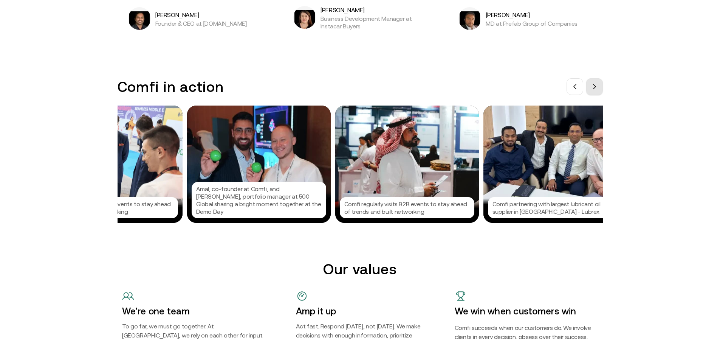
click at [599, 92] on button at bounding box center [594, 86] width 17 height 17
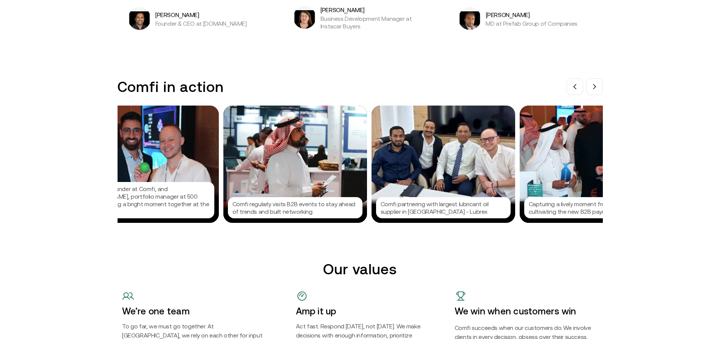
scroll to position [0, 786]
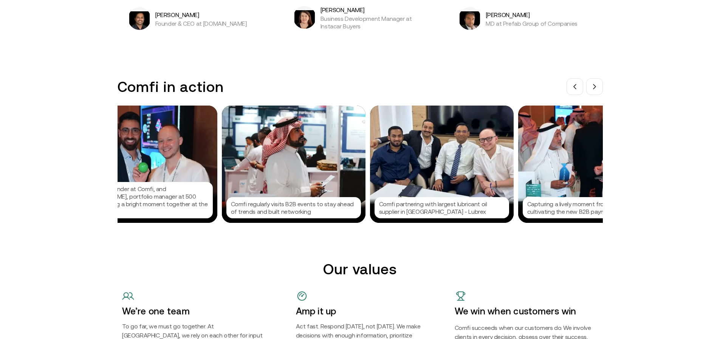
click at [379, 77] on div "We are Comfi We are reshaping the B2B payments landscape by offering solutions …" at bounding box center [360, 231] width 720 height 1898
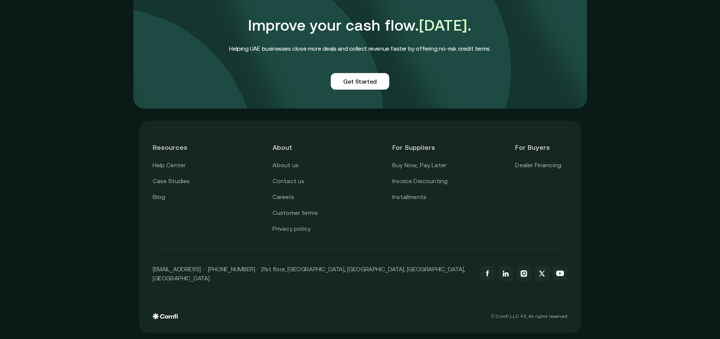
scroll to position [1845, 0]
click at [296, 216] on link "Customer terms" at bounding box center [295, 213] width 45 height 10
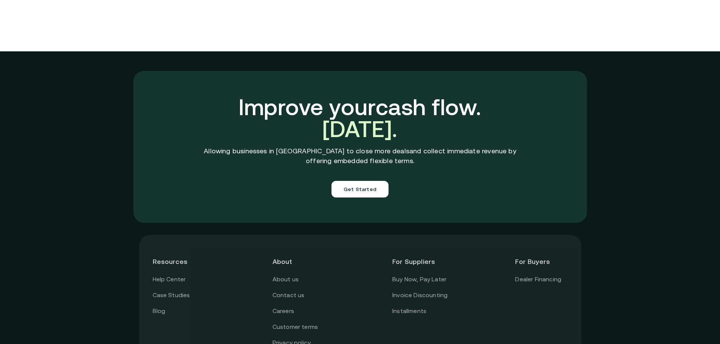
scroll to position [4117, 0]
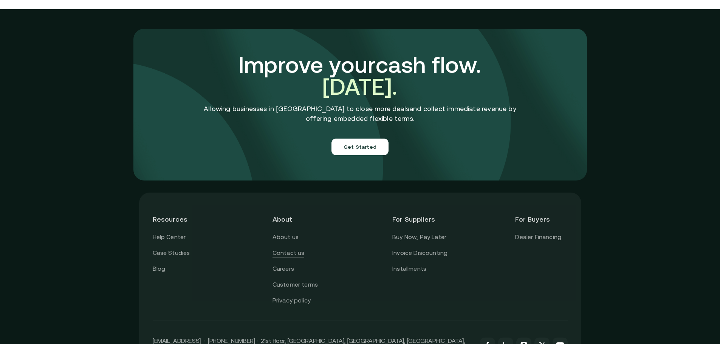
click at [290, 248] on link "Contact us" at bounding box center [289, 253] width 32 height 10
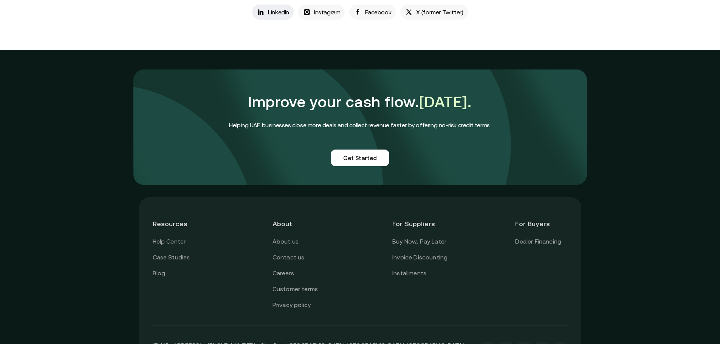
scroll to position [416, 0]
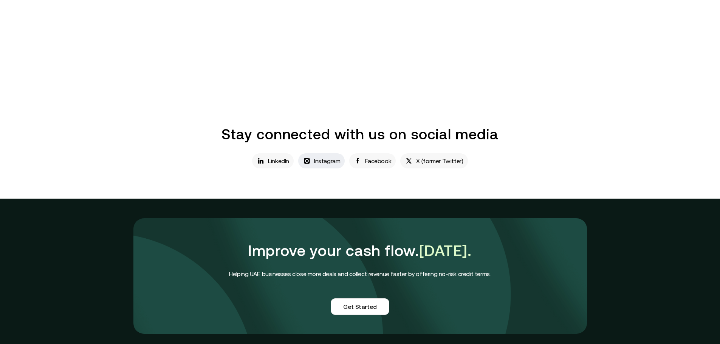
click at [318, 160] on link "Instagram" at bounding box center [321, 161] width 47 height 15
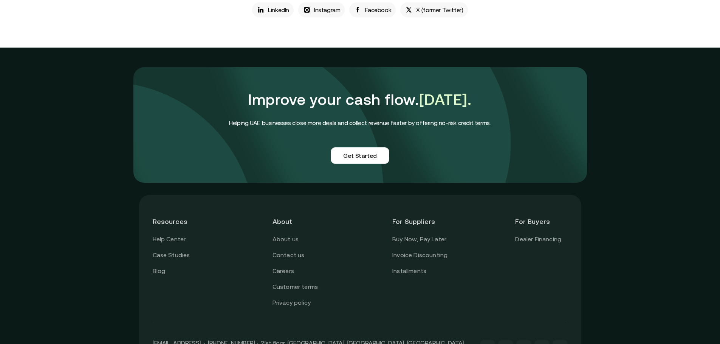
scroll to position [633, 0]
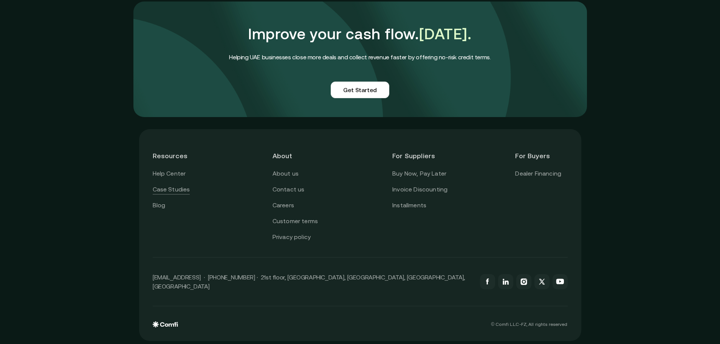
click at [169, 191] on link "Case Studies" at bounding box center [171, 190] width 37 height 10
click at [110, 209] on div "Resources Help Center Case Studies Blog About About us Contact us Careers Custo…" at bounding box center [360, 235] width 720 height 224
click at [165, 189] on link "Case Studies" at bounding box center [171, 190] width 37 height 10
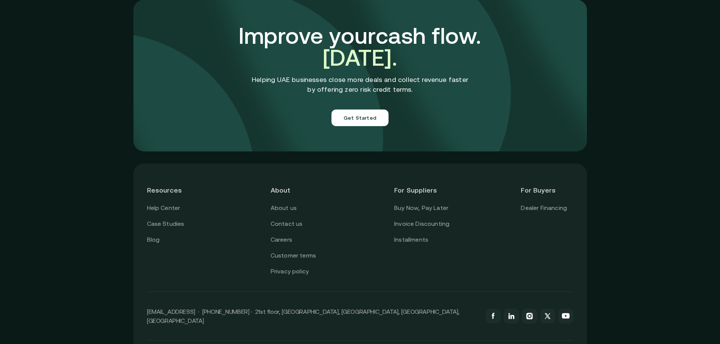
scroll to position [2653, 0]
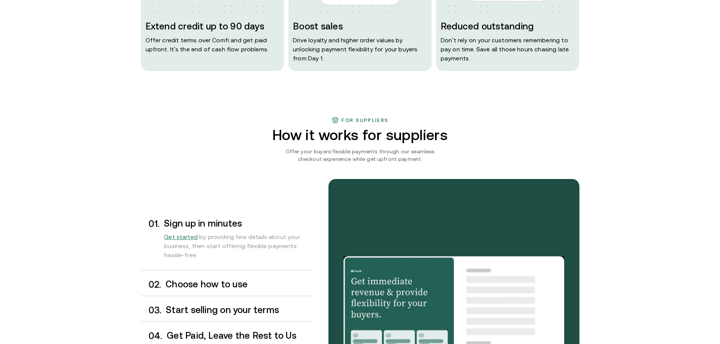
scroll to position [567, 0]
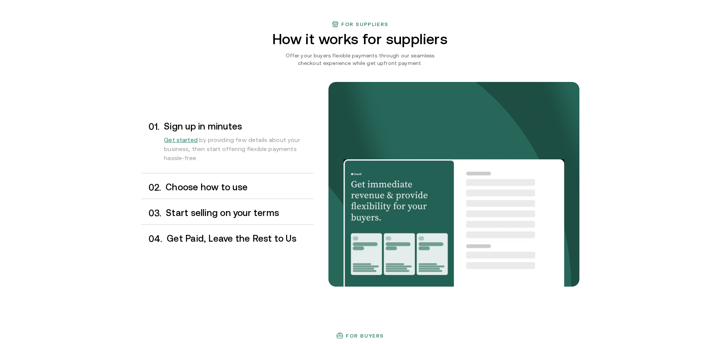
click at [203, 178] on div "0 2 . Choose how to use" at bounding box center [227, 188] width 172 height 22
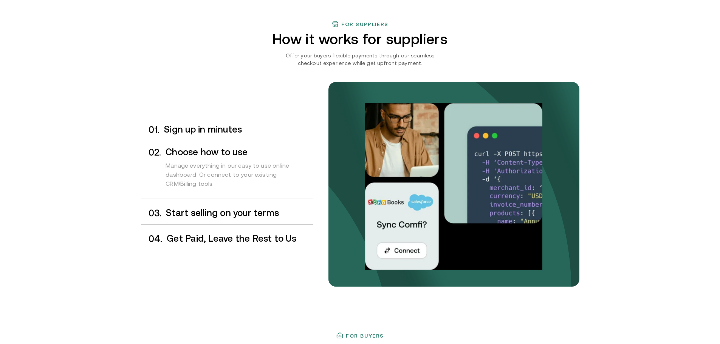
click at [214, 204] on div "0 3 . Start selling on your terms" at bounding box center [227, 213] width 172 height 22
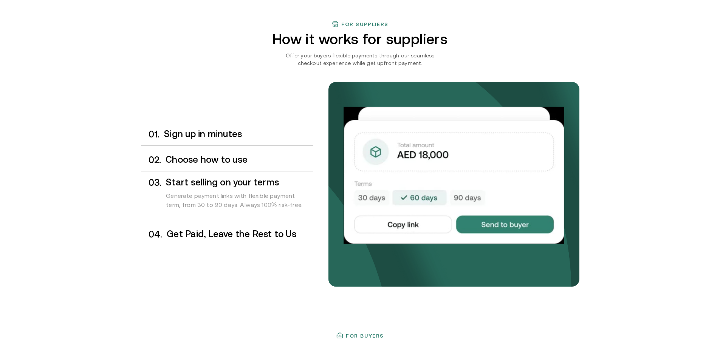
click at [221, 230] on h3 "Get Paid, Leave the Rest to Us" at bounding box center [240, 235] width 146 height 10
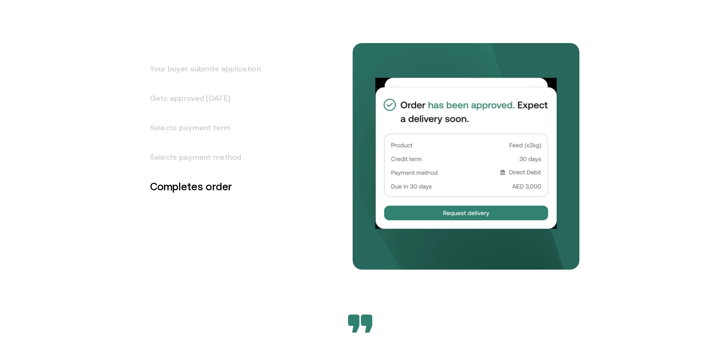
click at [177, 158] on h3 "Selects payment method" at bounding box center [201, 157] width 120 height 29
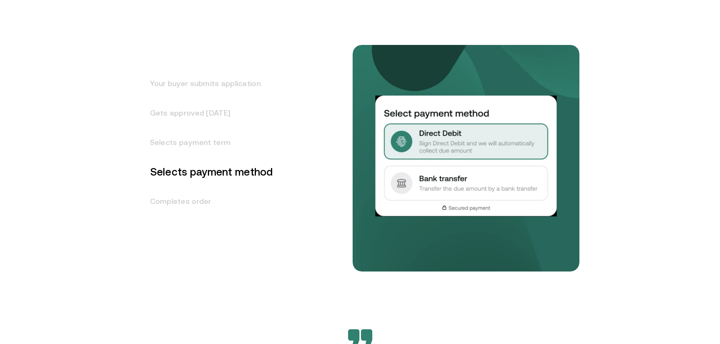
click at [176, 143] on h3 "Selects payment term" at bounding box center [207, 142] width 132 height 29
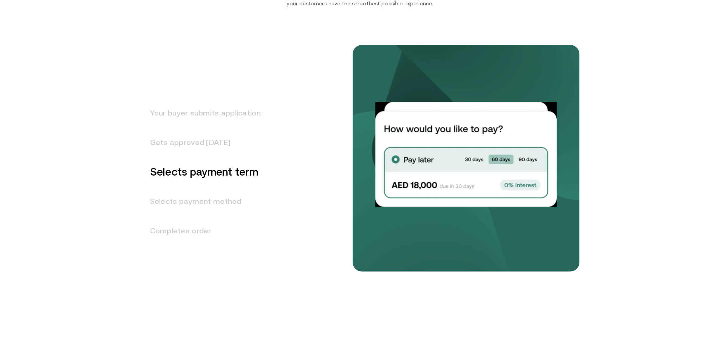
click at [180, 144] on h3 "Gets approved in 1 day" at bounding box center [201, 142] width 120 height 29
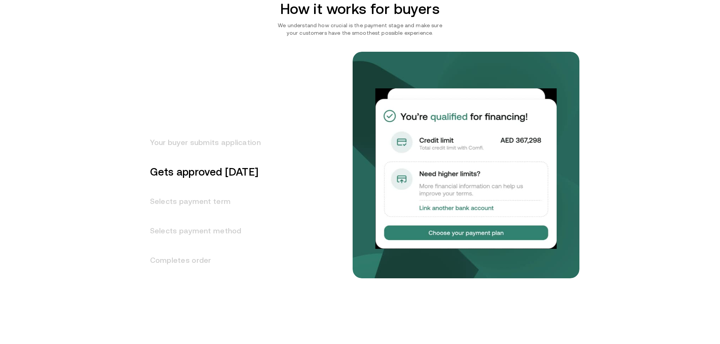
click at [185, 142] on h3 "Your buyer submits application" at bounding box center [201, 142] width 120 height 29
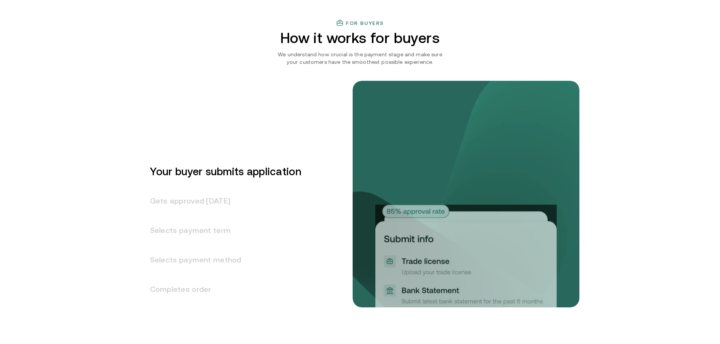
scroll to position [880, 0]
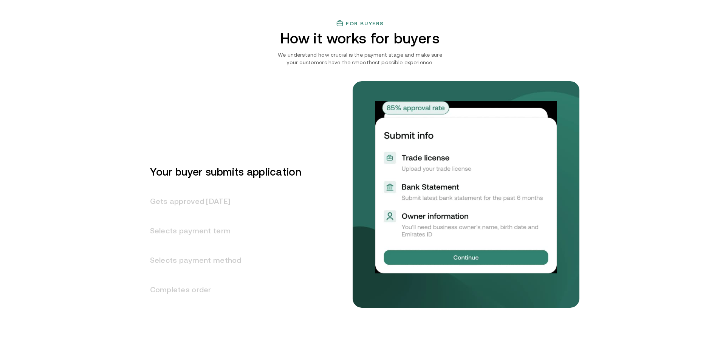
click at [109, 167] on div "For buyers How it works for buyers We understand how crucial is the payment sta…" at bounding box center [360, 197] width 720 height 354
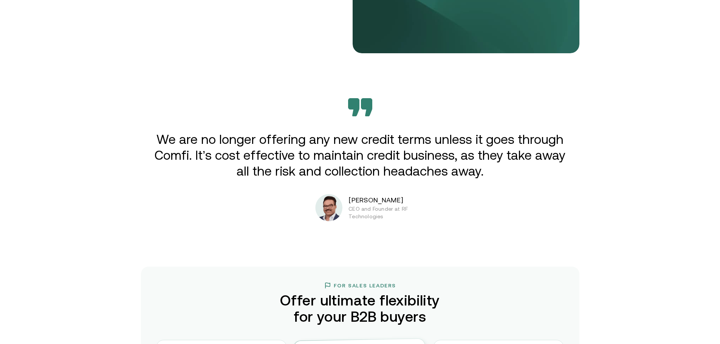
scroll to position [1220, 0]
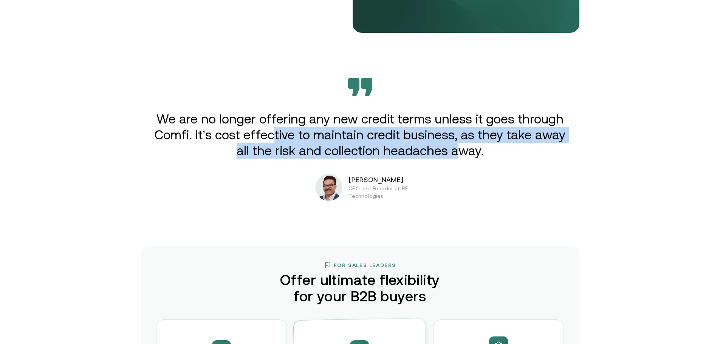
drag, startPoint x: 279, startPoint y: 133, endPoint x: 457, endPoint y: 151, distance: 179.3
click at [457, 151] on p "We are no longer offering any new credit terms unless it goes through Comfi. It…" at bounding box center [360, 135] width 417 height 48
click at [461, 152] on p "We are no longer offering any new credit terms unless it goes through Comfi. It…" at bounding box center [360, 135] width 417 height 48
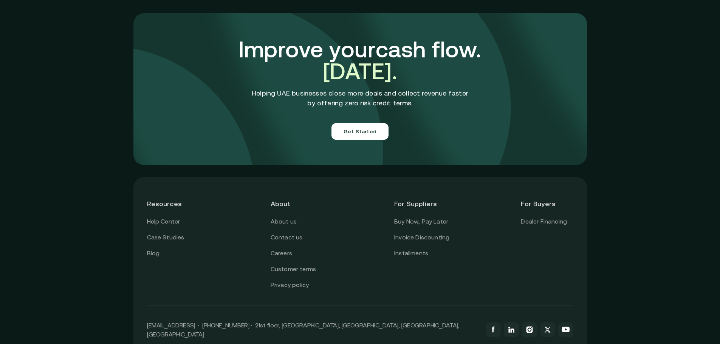
scroll to position [2653, 0]
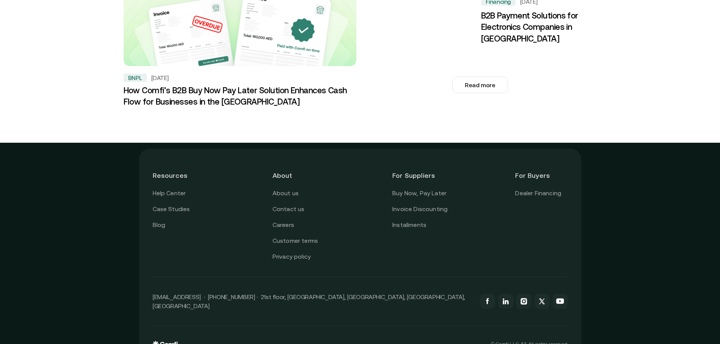
scroll to position [928, 0]
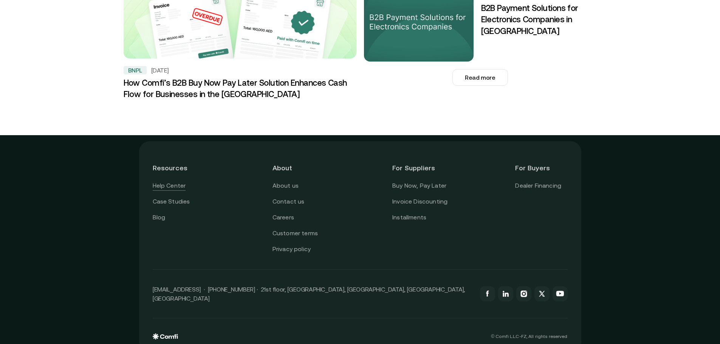
click at [167, 181] on link "Help Center" at bounding box center [169, 186] width 33 height 10
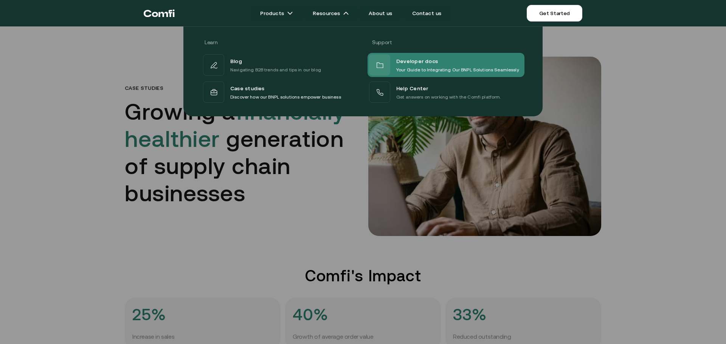
click at [424, 61] on span "Developer docs" at bounding box center [417, 61] width 42 height 10
